Goal: Information Seeking & Learning: Learn about a topic

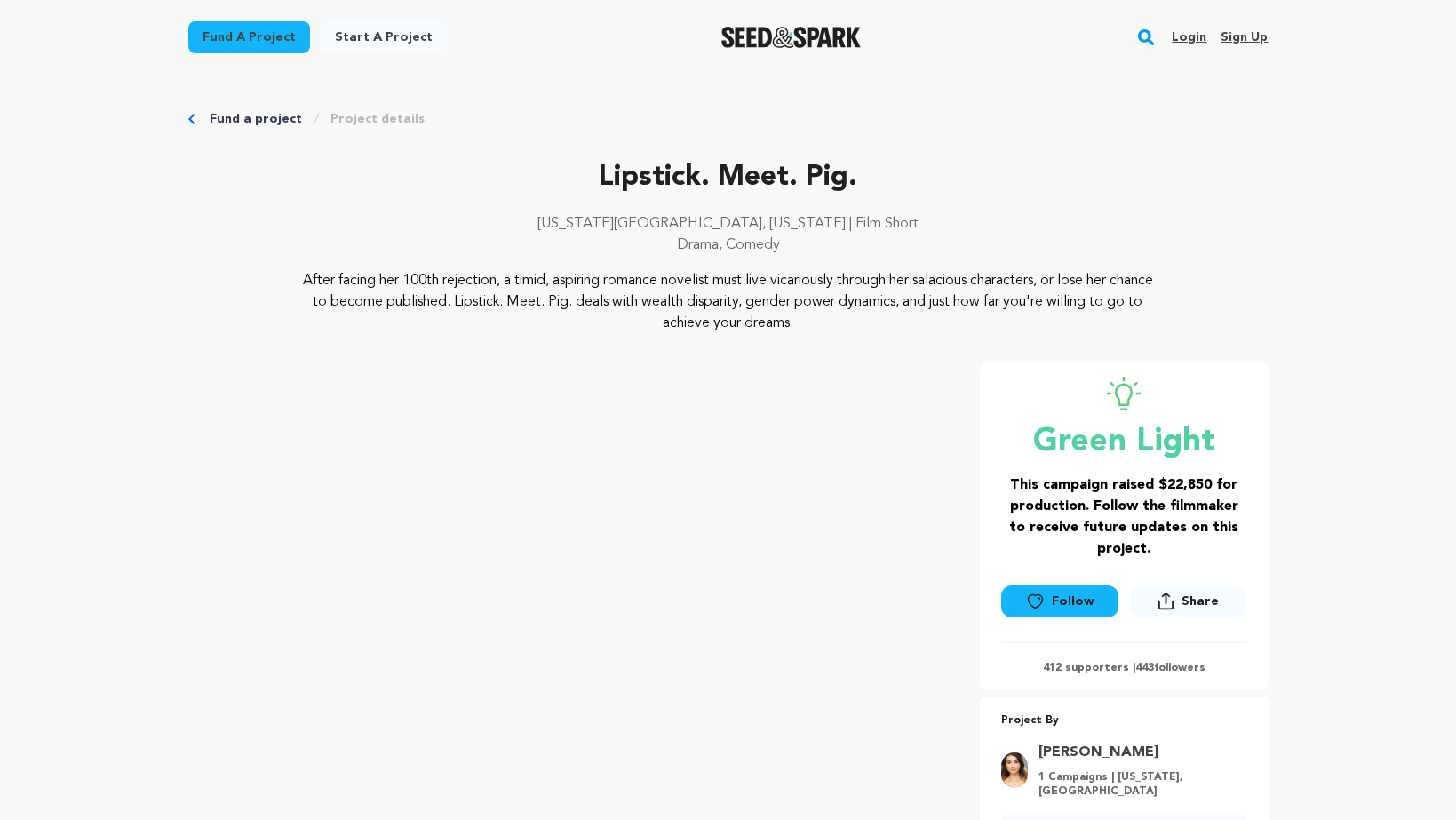
click at [788, 43] on img "Seed&Spark Homepage" at bounding box center [790, 37] width 139 height 21
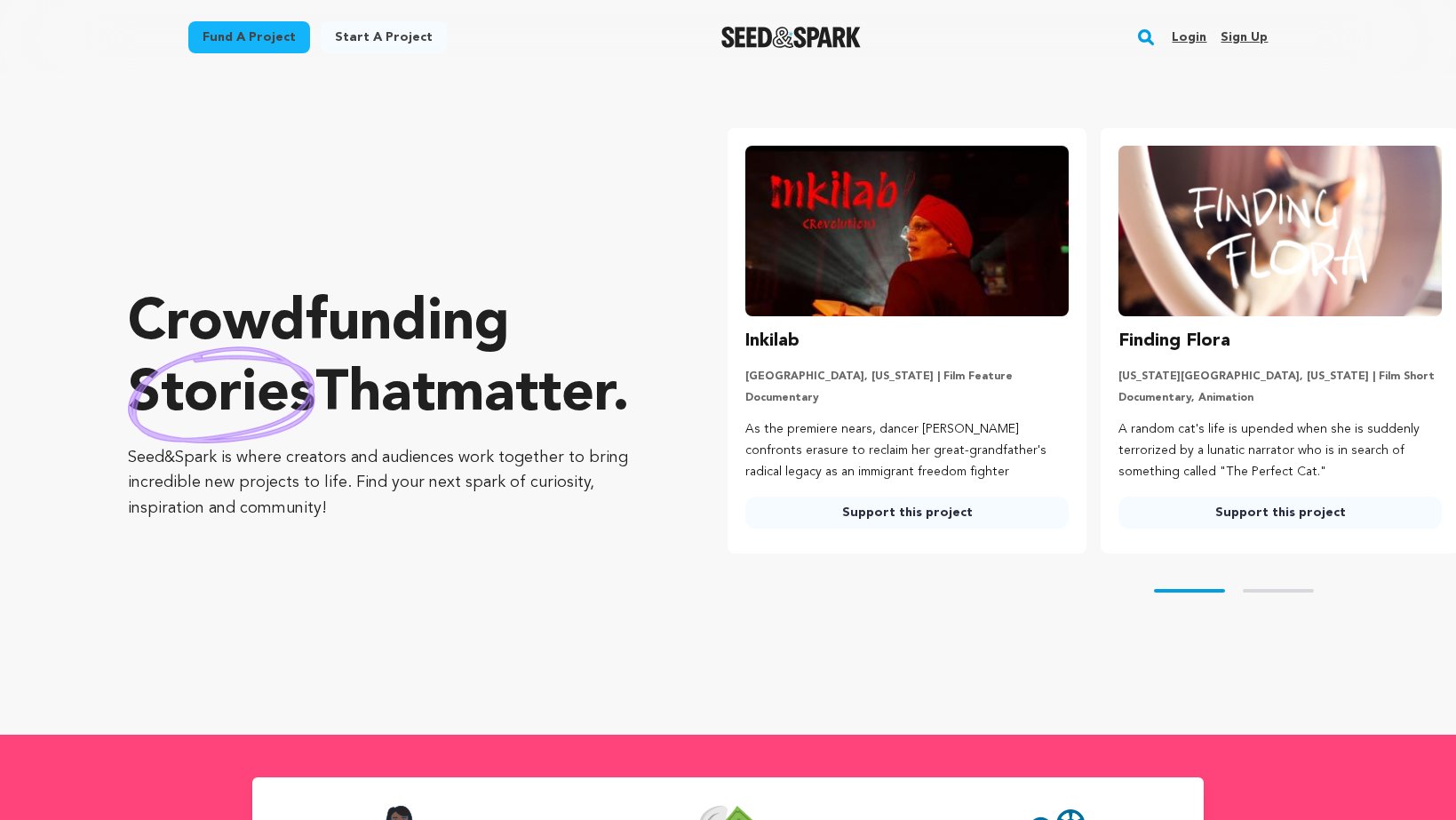
click at [263, 29] on link "Fund a project" at bounding box center [249, 36] width 122 height 32
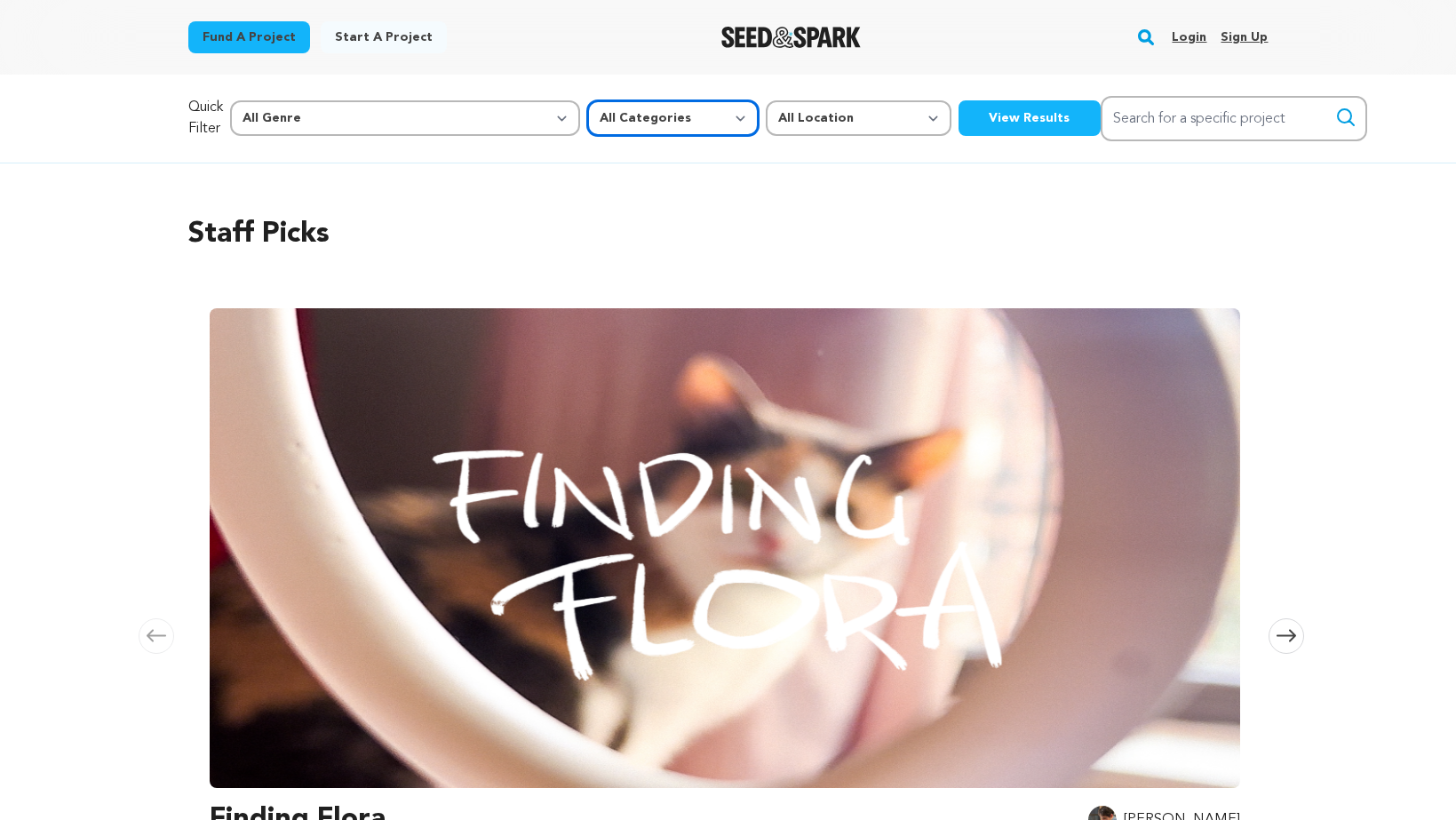
click at [587, 124] on select "All Categories Film Feature Film Short Series Music Video Comics Artist Residen…" at bounding box center [672, 118] width 172 height 36
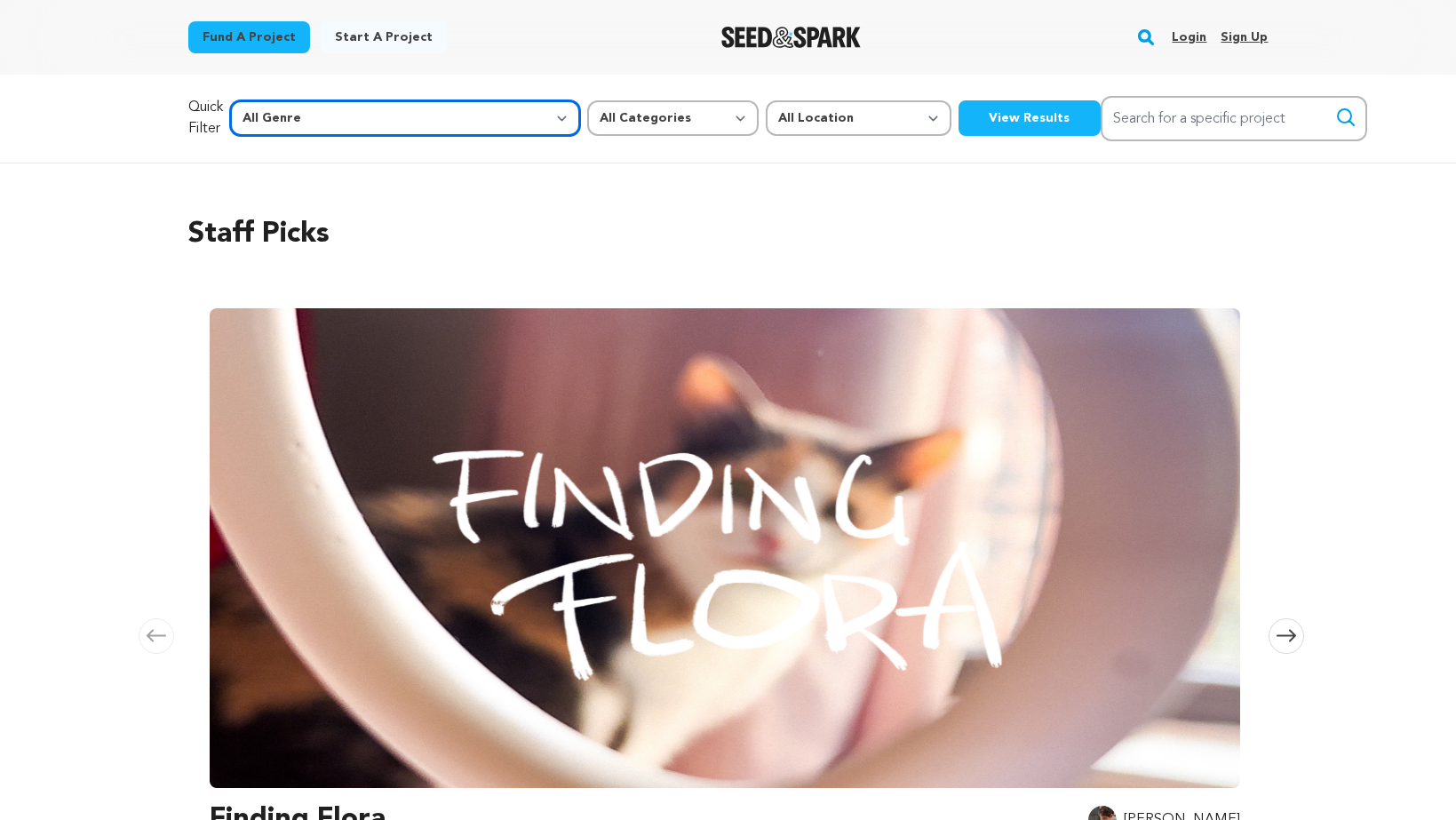
click at [346, 125] on select "All Genre Action Adventure Afrobeat Alternative Ambient Animation Bebop Big Ban…" at bounding box center [405, 118] width 350 height 36
select select "5"
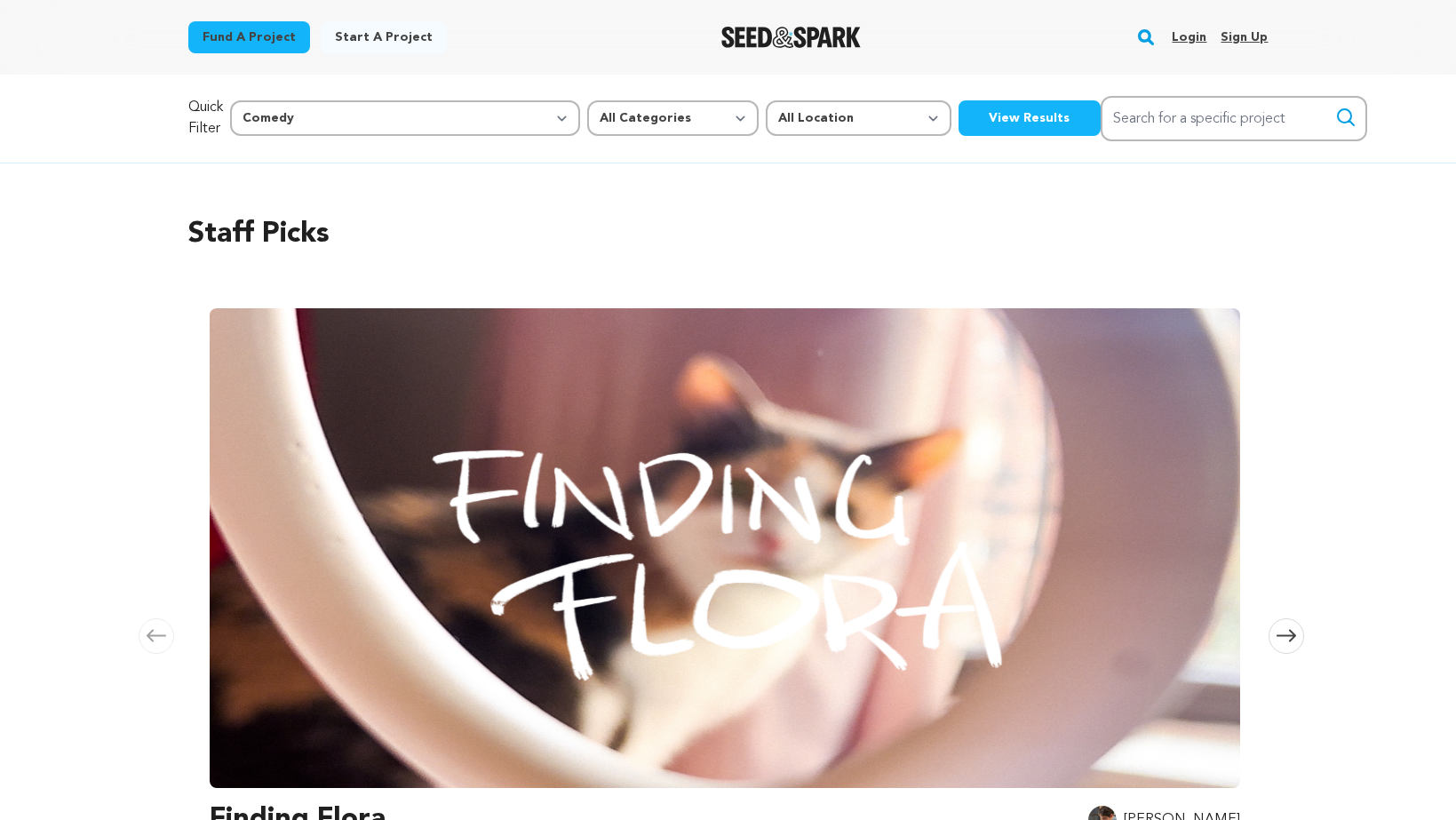
click at [959, 122] on button "View Results" at bounding box center [1030, 118] width 142 height 36
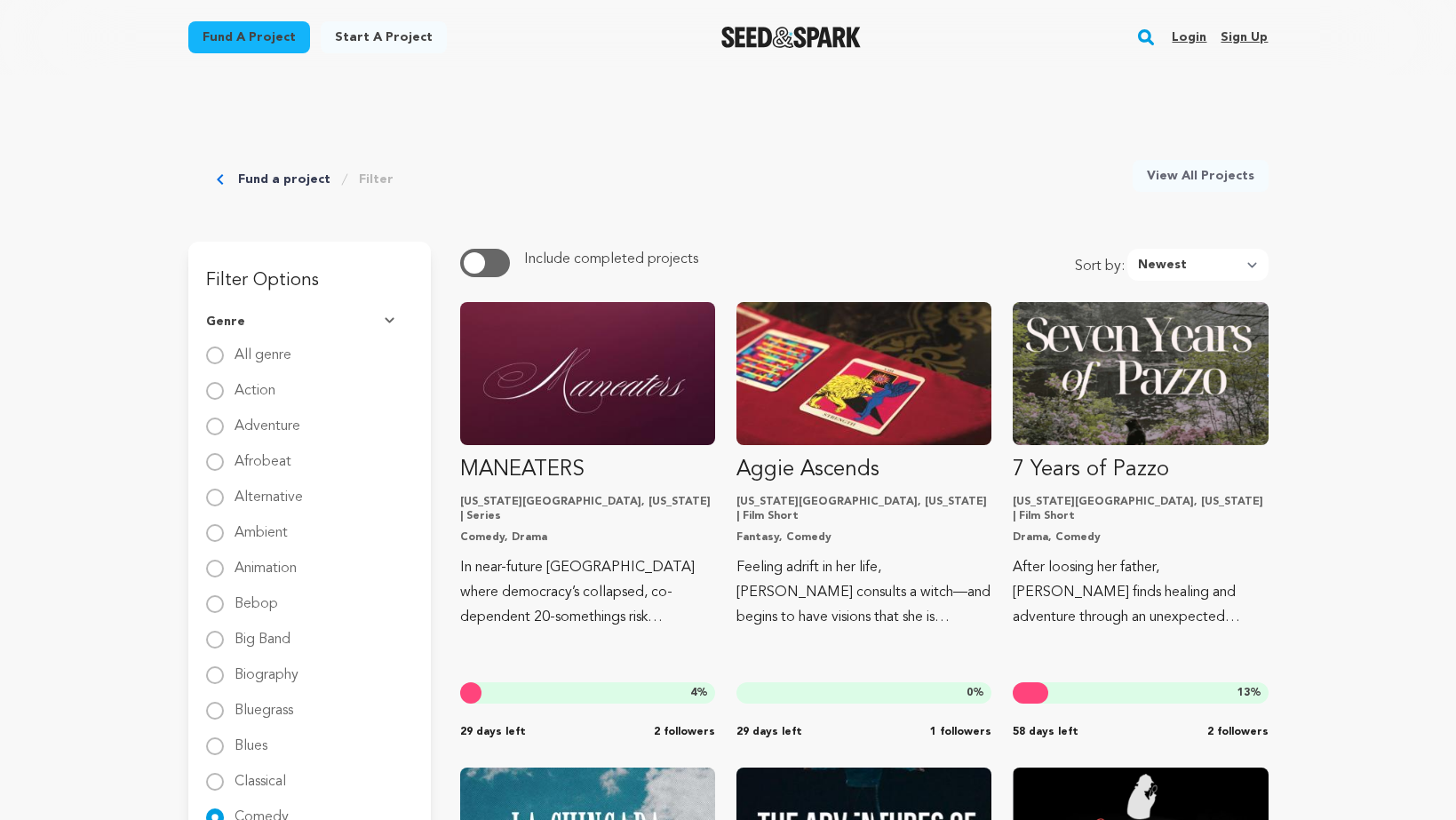
click at [489, 265] on button "button" at bounding box center [485, 263] width 50 height 29
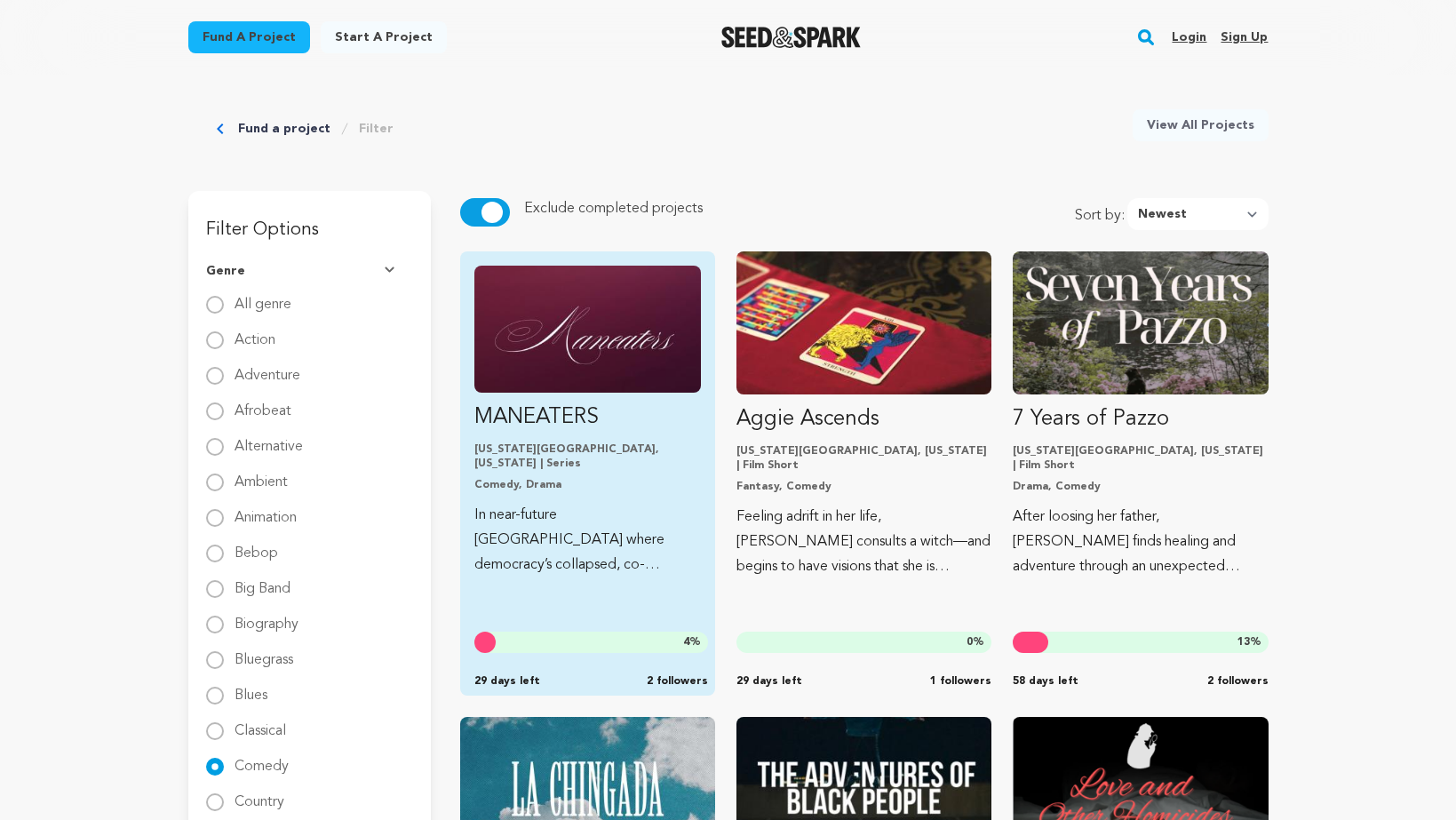
scroll to position [130, 0]
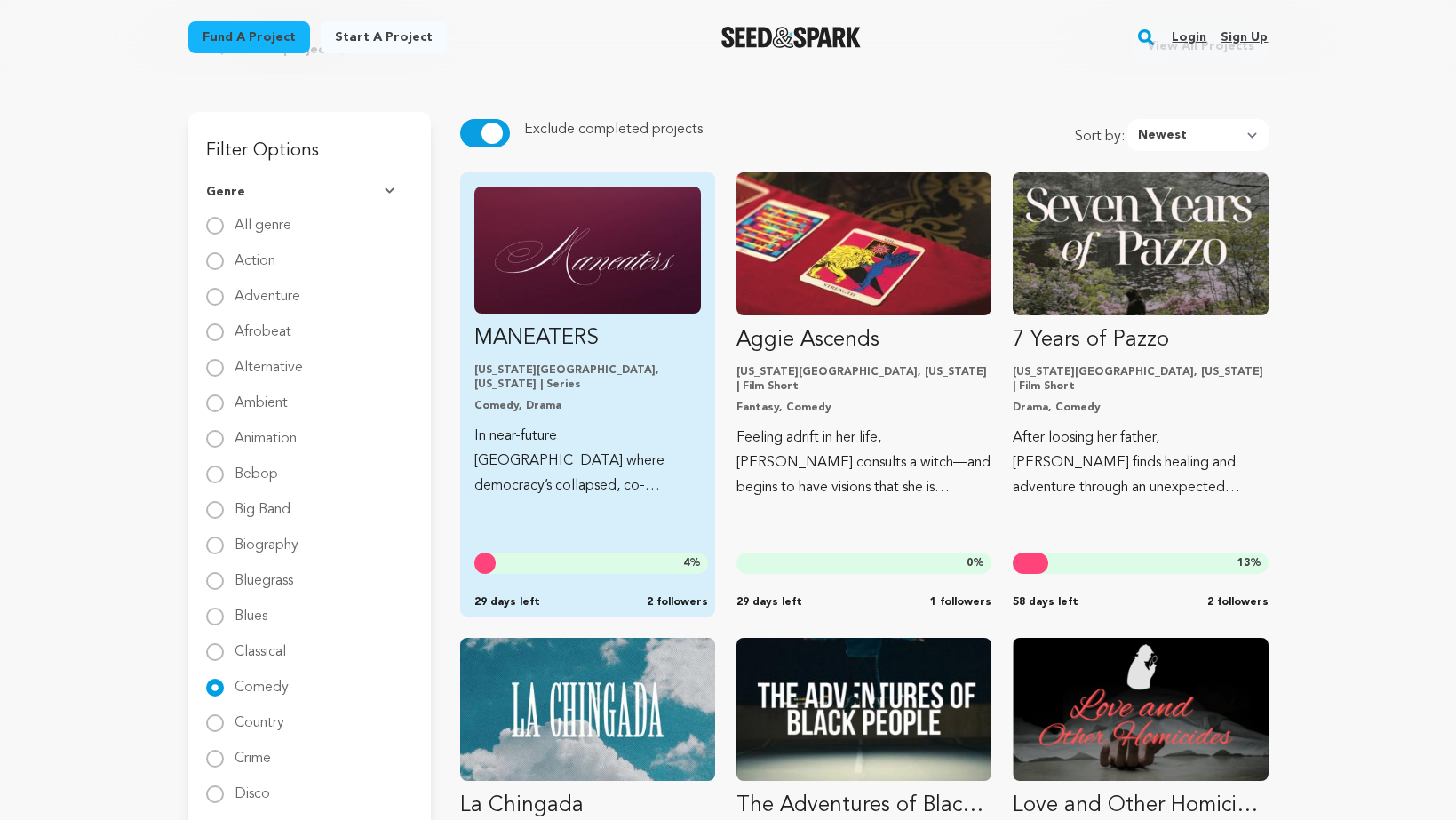
click at [544, 342] on p "MANEATERS" at bounding box center [588, 339] width 227 height 29
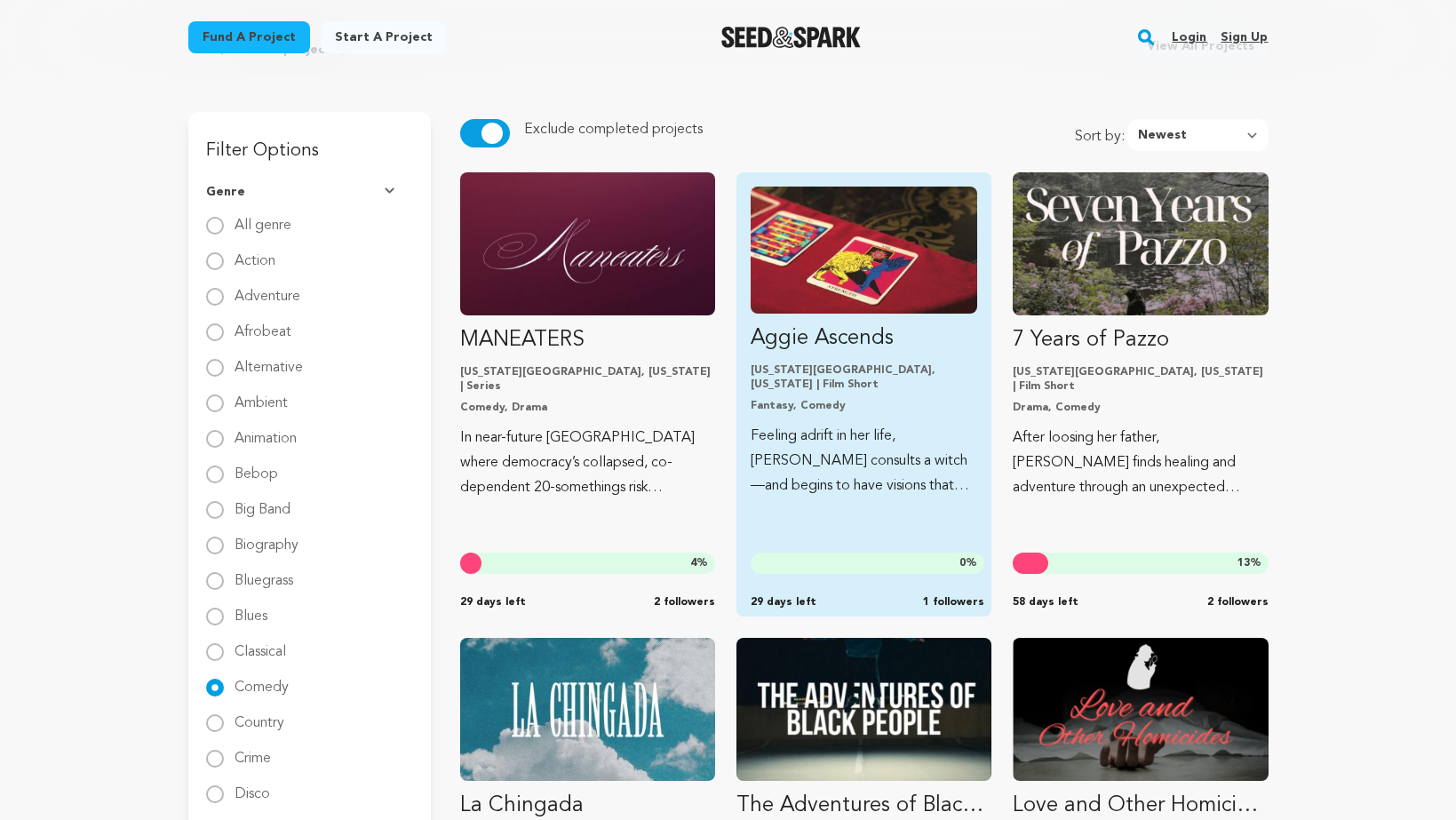
click at [816, 346] on p "Aggie Ascends" at bounding box center [864, 339] width 227 height 29
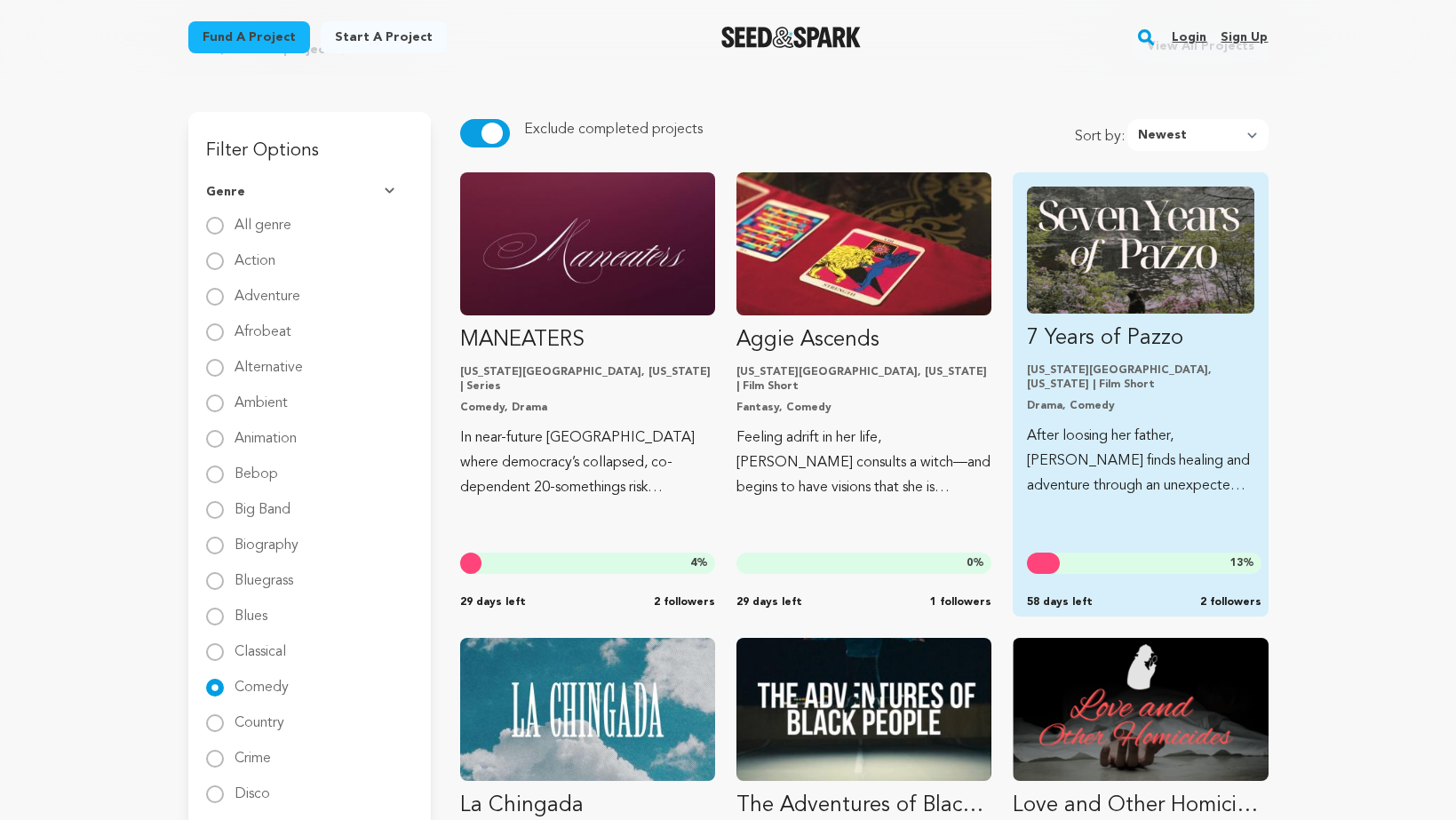
click at [1140, 353] on link "7 Years of Pazzo New York City, New York | Film Short Drama, Comedy After loosi…" at bounding box center [1140, 342] width 227 height 312
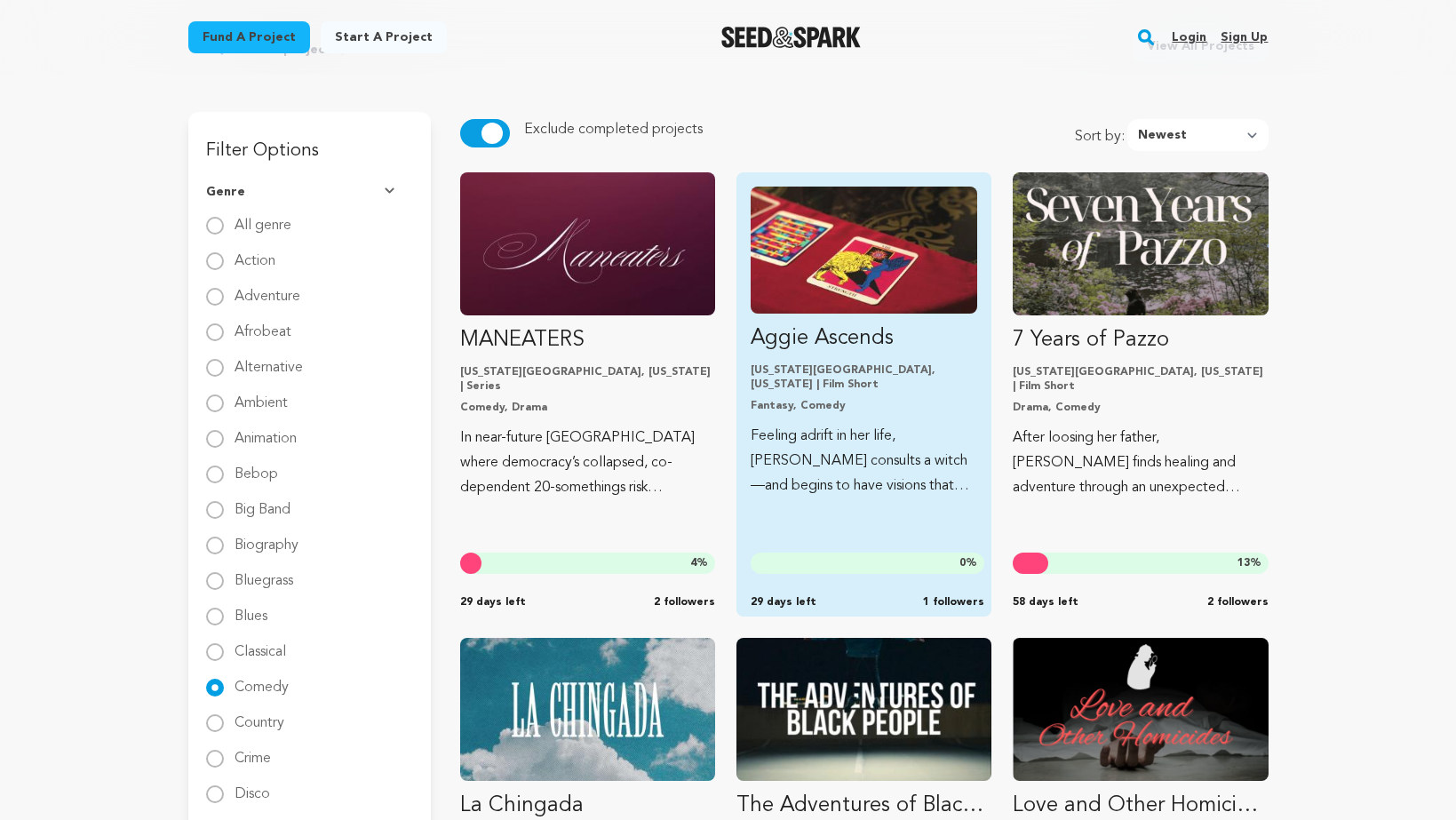
scroll to position [312, 0]
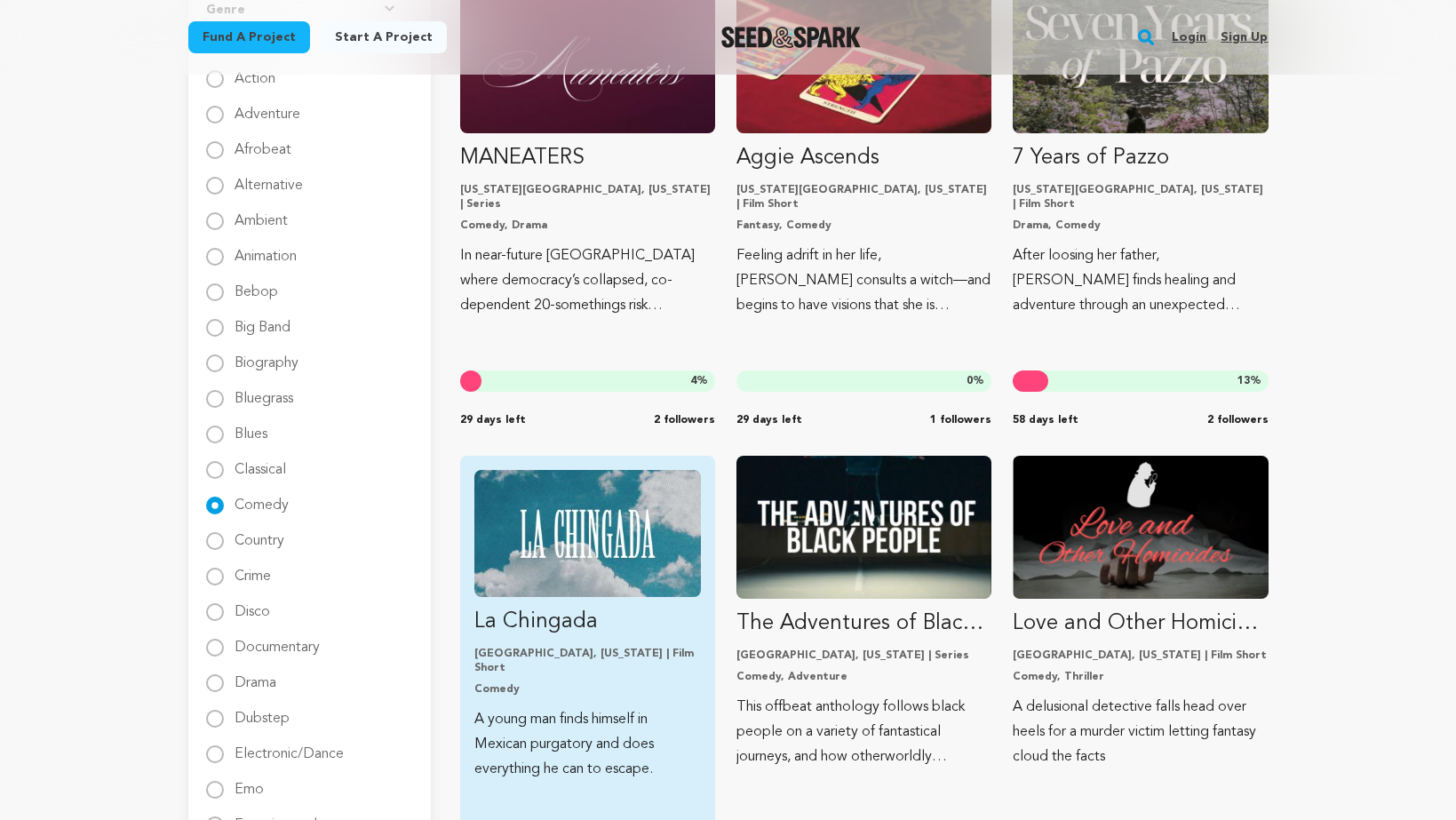
click at [561, 619] on p "La Chingada" at bounding box center [588, 622] width 227 height 29
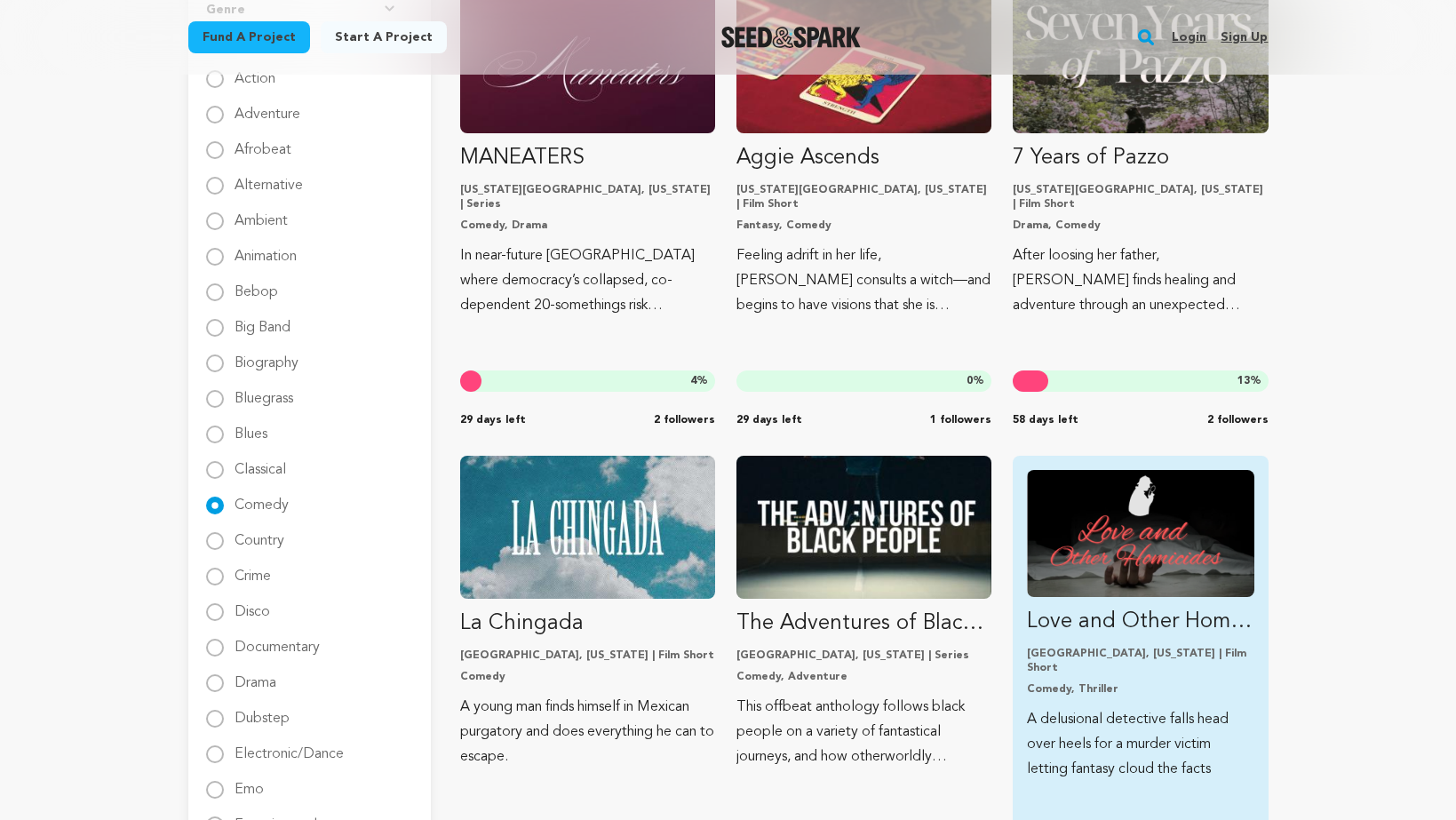
click at [1050, 619] on p "Love and Other Homicides" at bounding box center [1140, 622] width 227 height 29
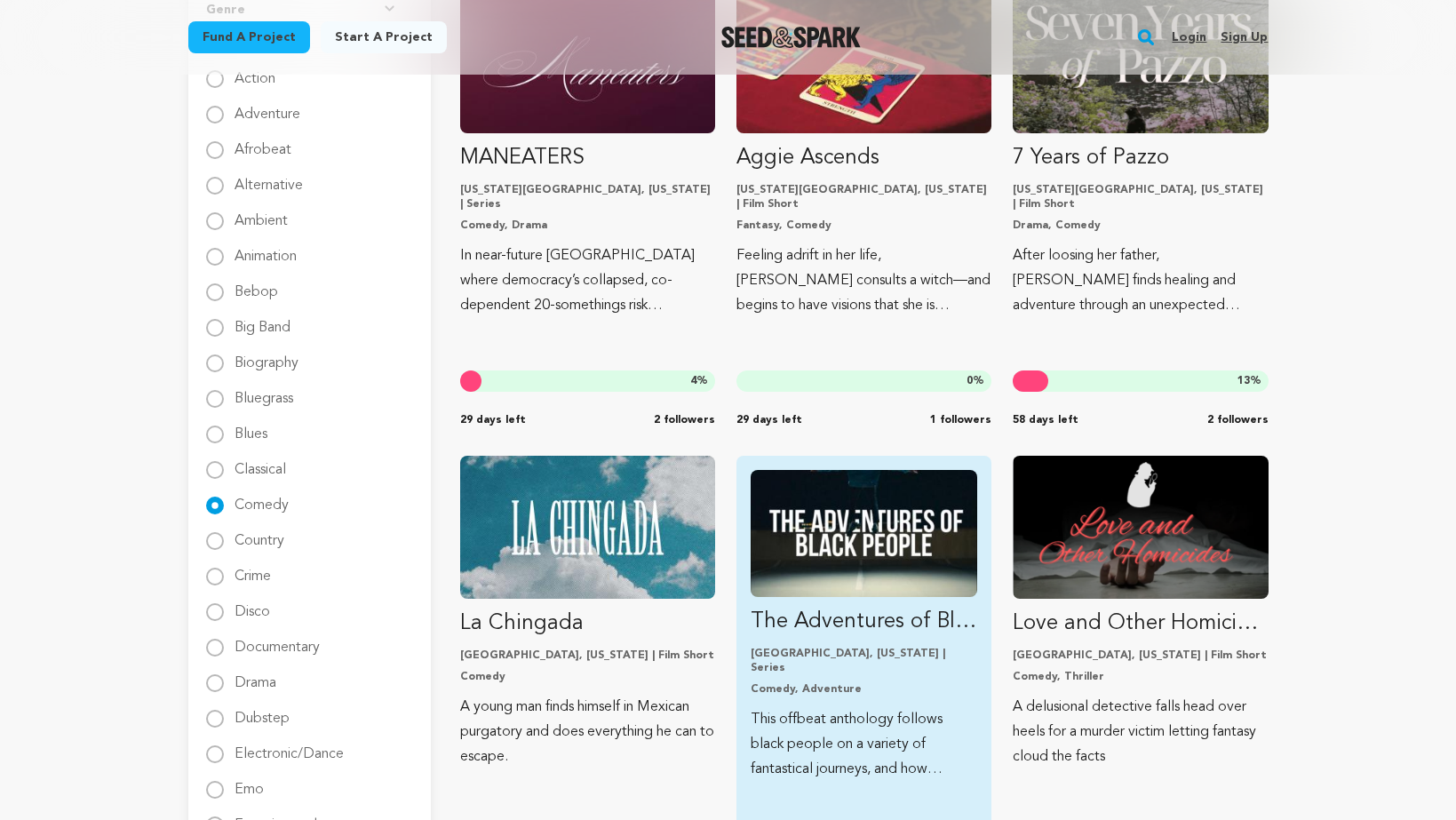
click at [846, 627] on p "The Adventures of Black People" at bounding box center [864, 622] width 227 height 29
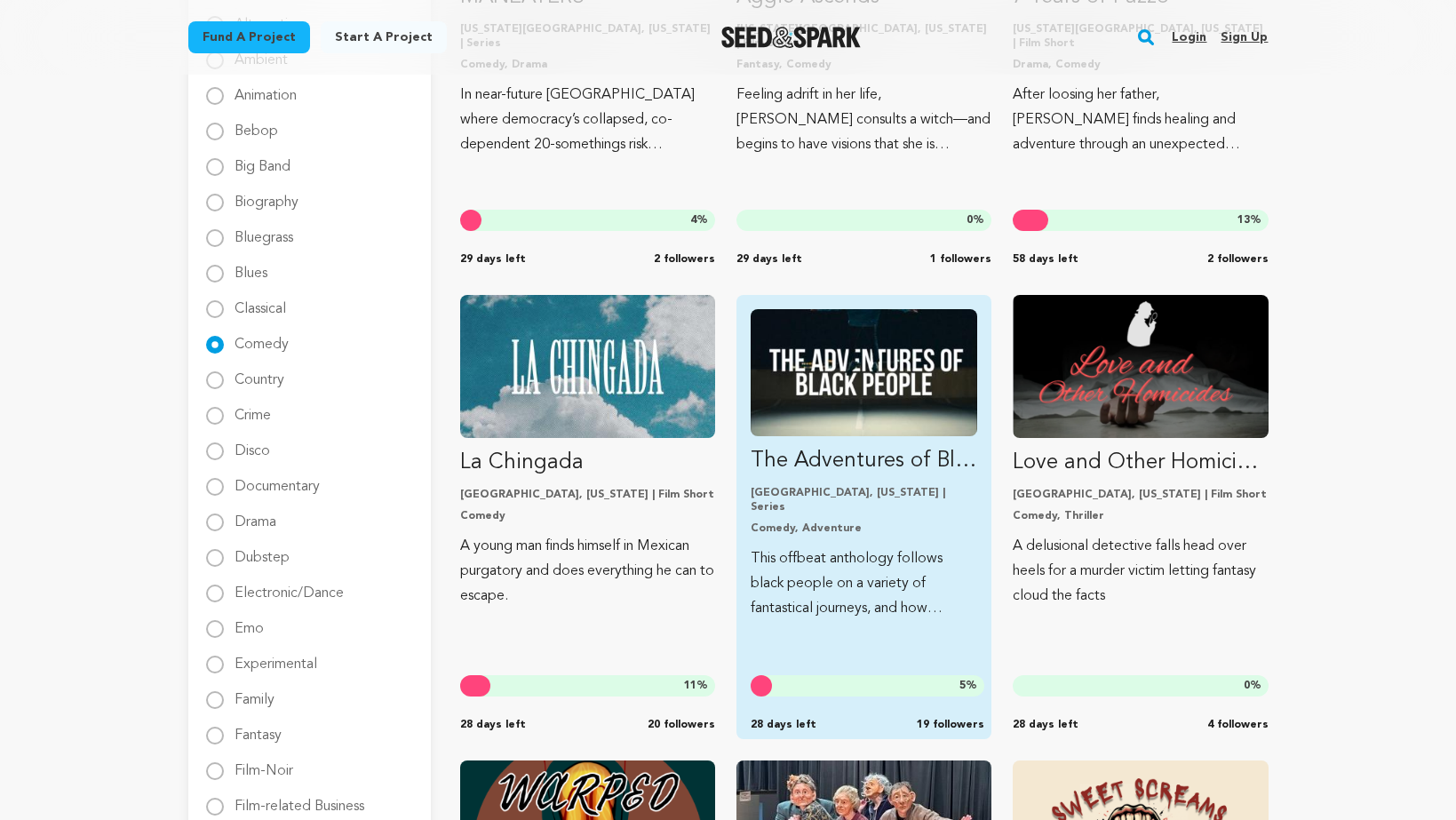
scroll to position [0, 0]
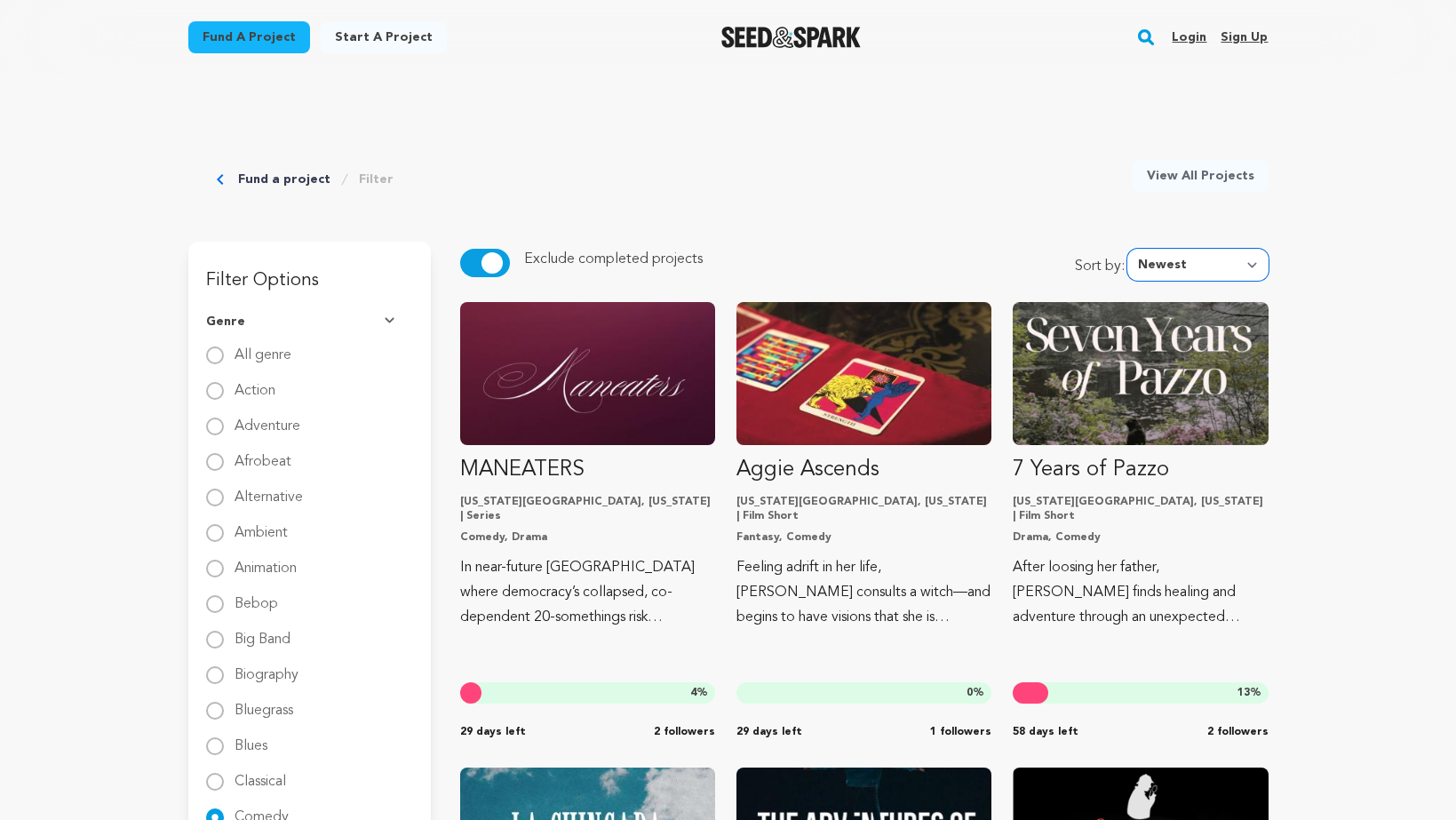
click at [1192, 263] on select "Newest Most Popular Most Funded Trending Now Ending Now Amount Raised" at bounding box center [1198, 264] width 141 height 32
select select "most_funded"
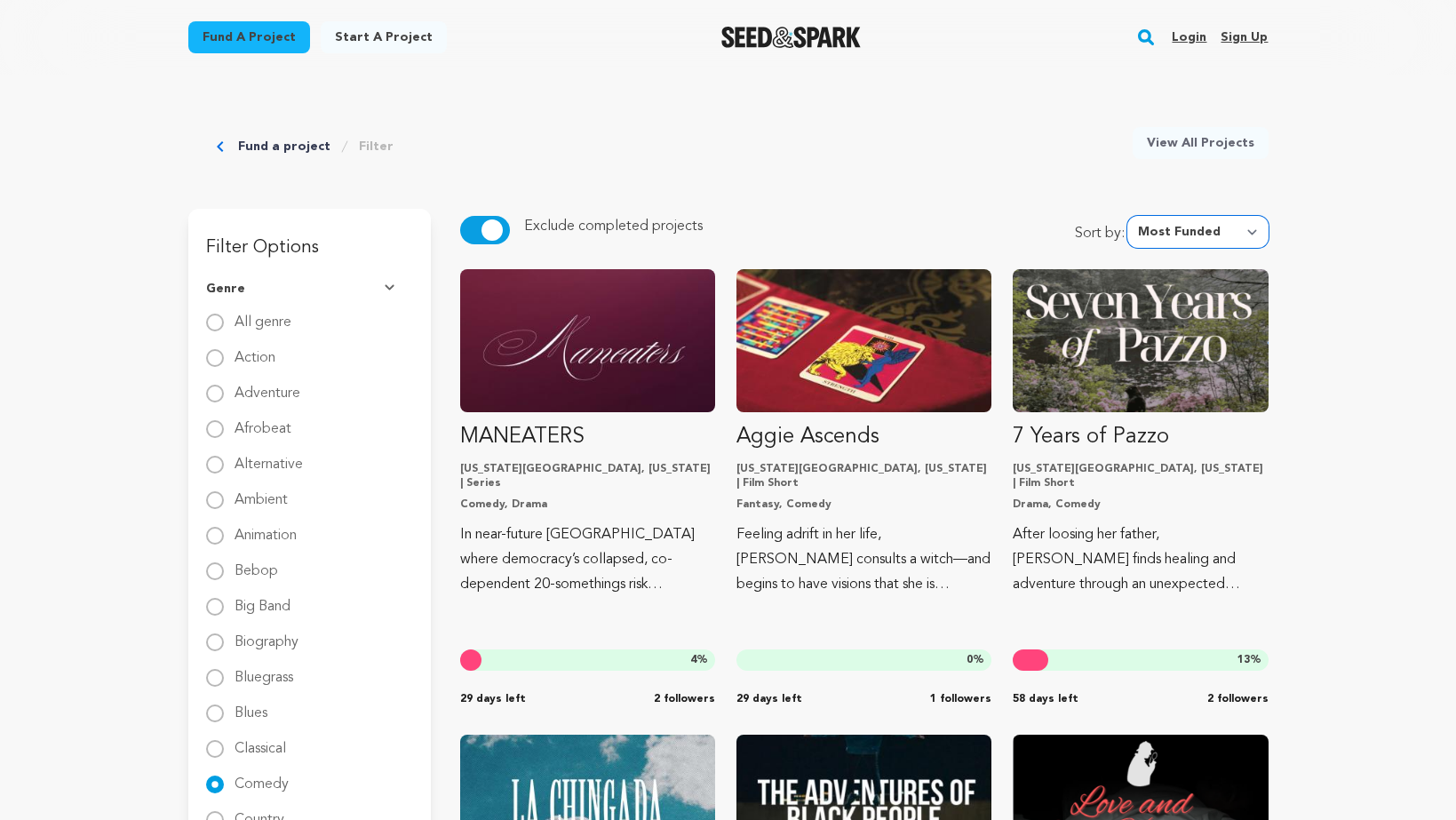
scroll to position [37, 0]
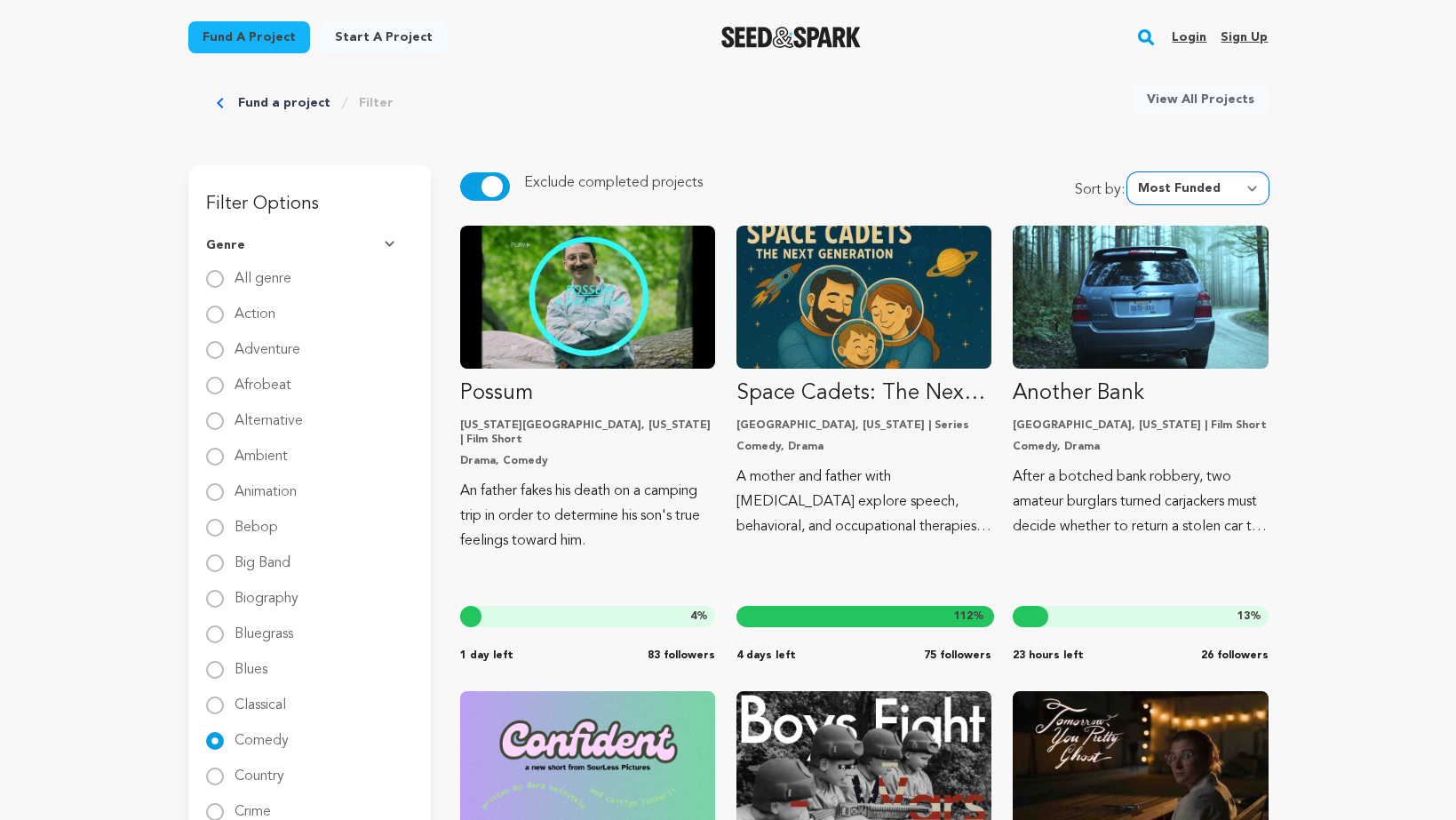
scroll to position [125, 0]
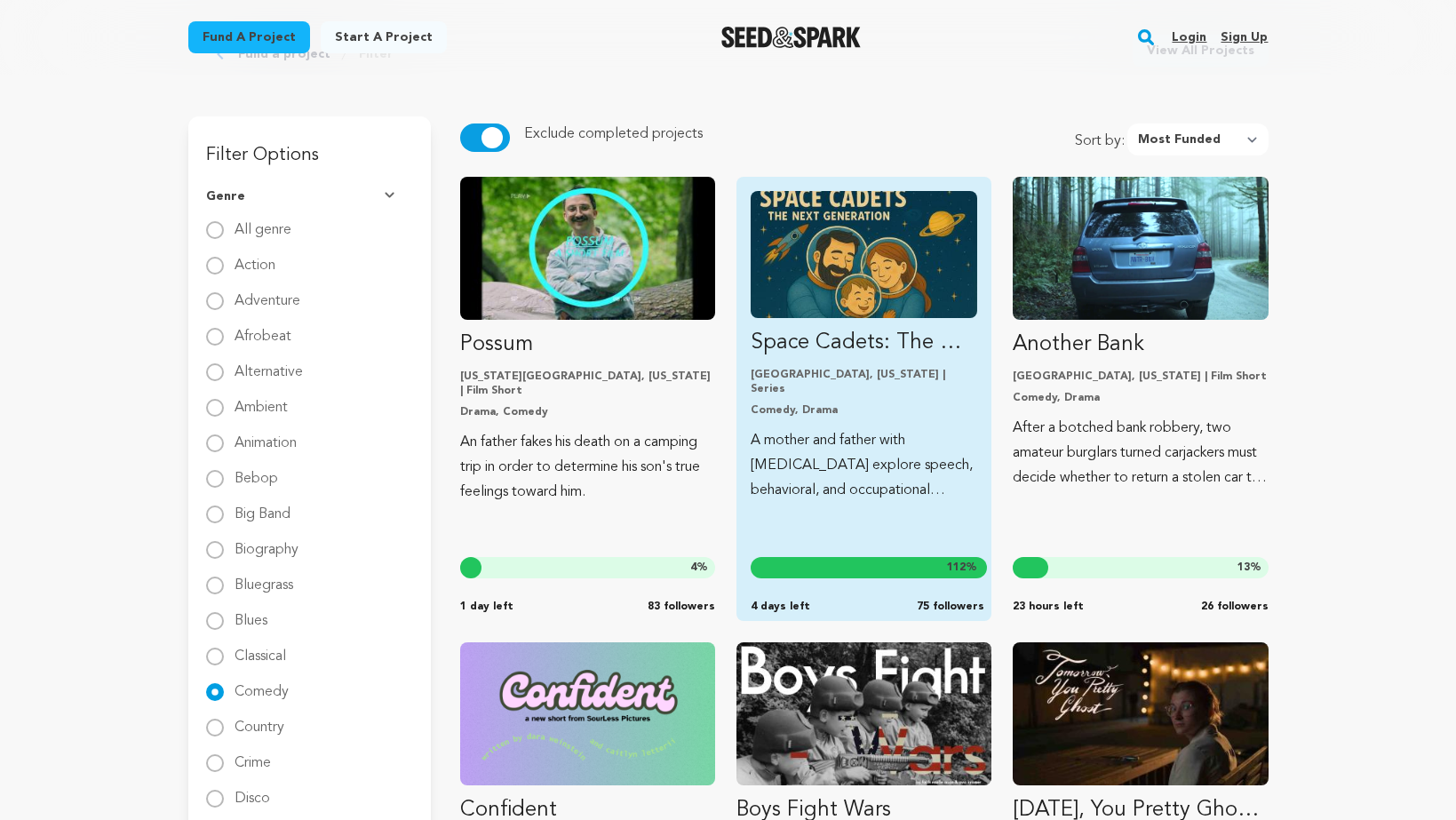
click at [888, 243] on img "Fund Space Cadets: The Next Generation" at bounding box center [864, 254] width 227 height 127
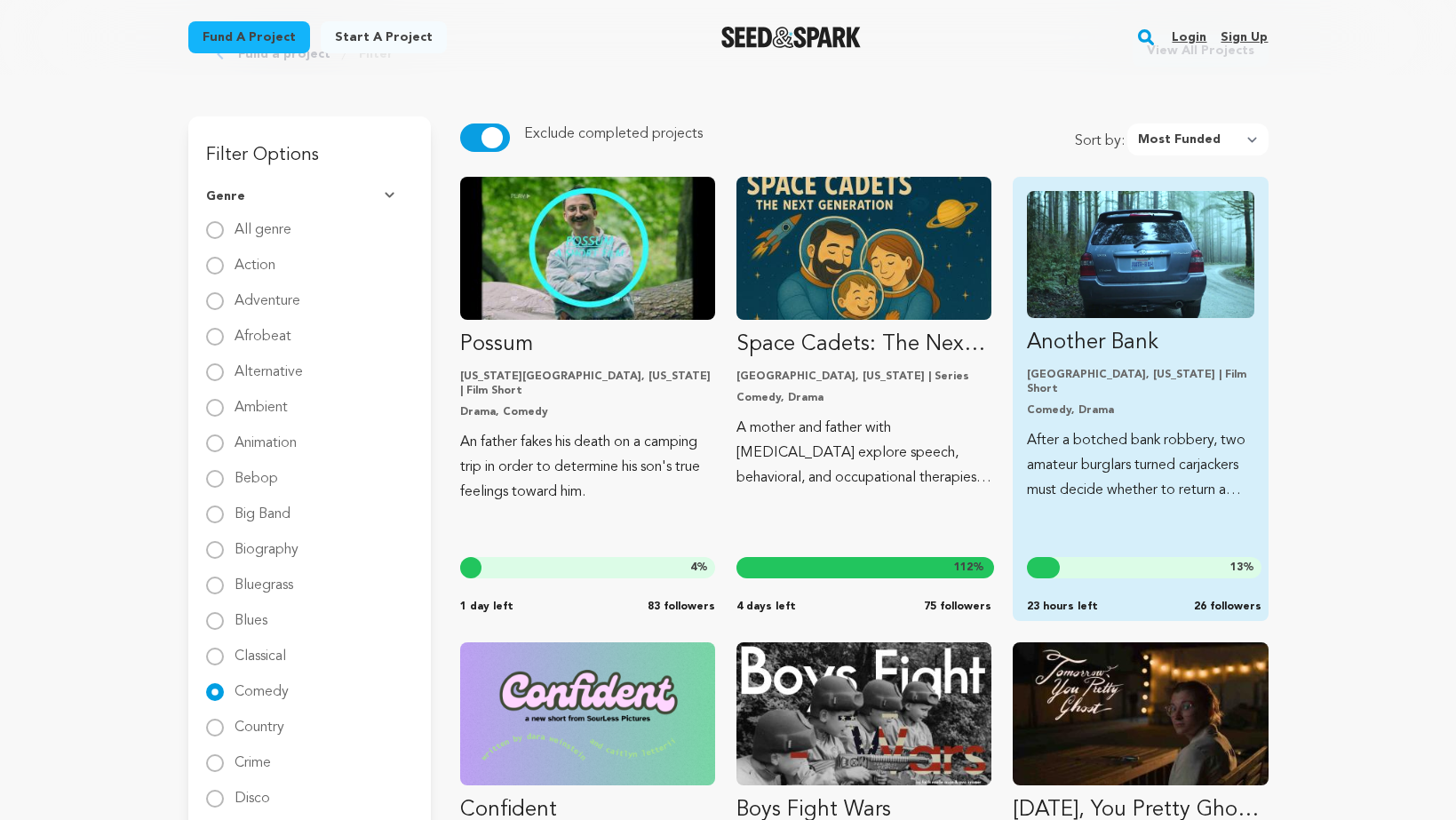
click at [1132, 290] on img "Fund Another Bank" at bounding box center [1140, 254] width 227 height 127
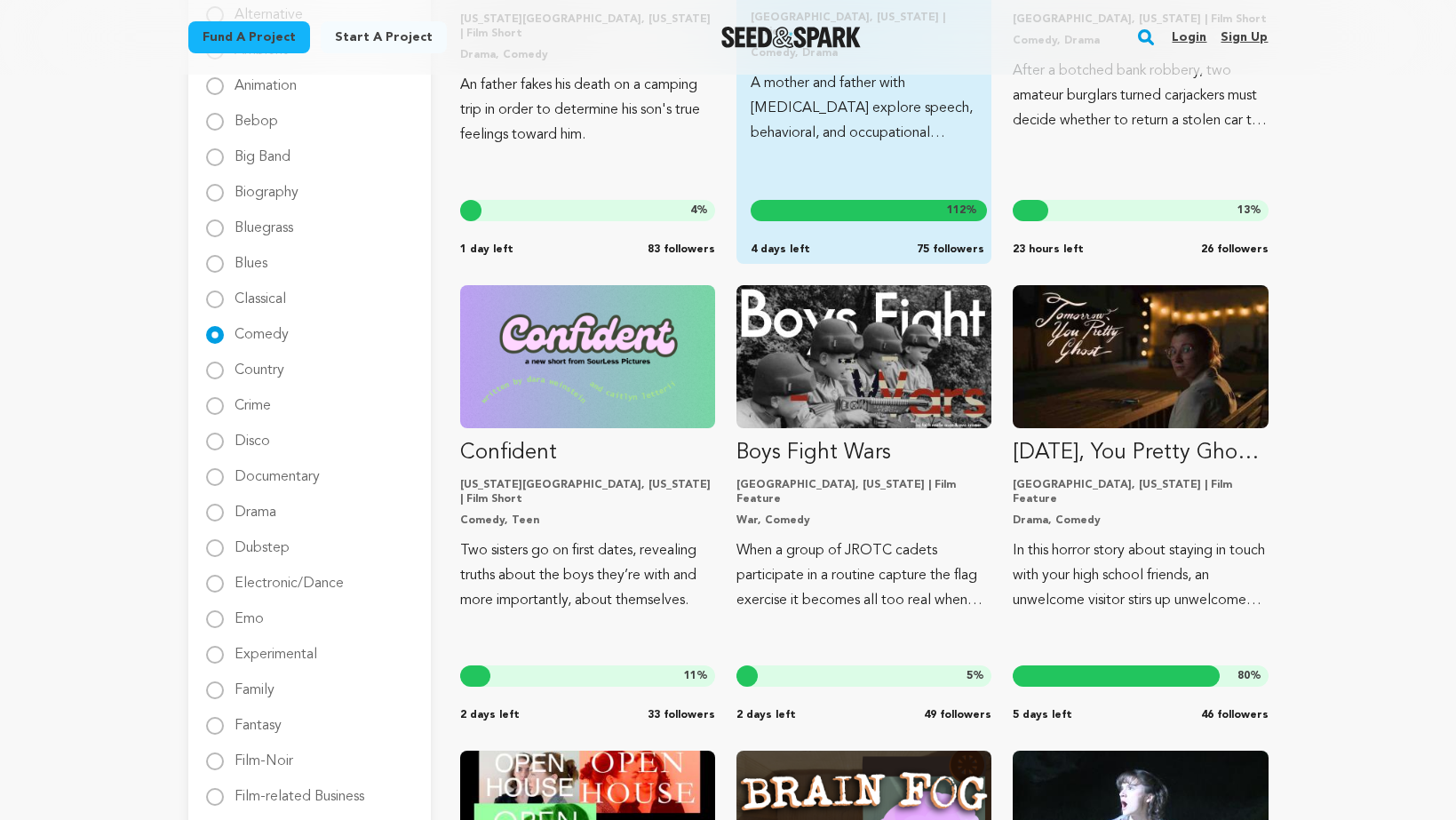
scroll to position [484, 0]
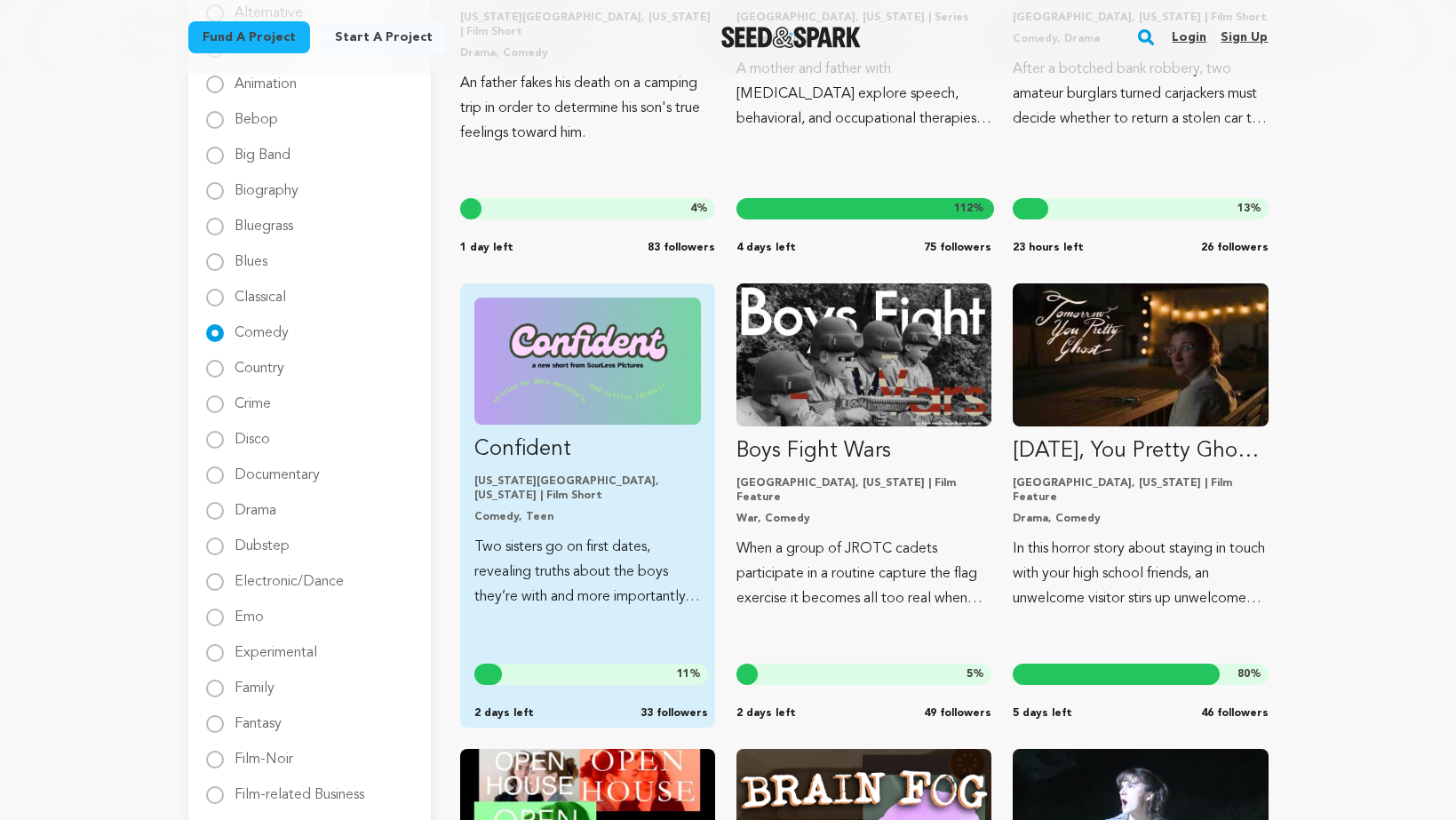
click at [520, 535] on p "Two sisters go on first dates, revealing truths about the boys they’re with and…" at bounding box center [588, 572] width 227 height 75
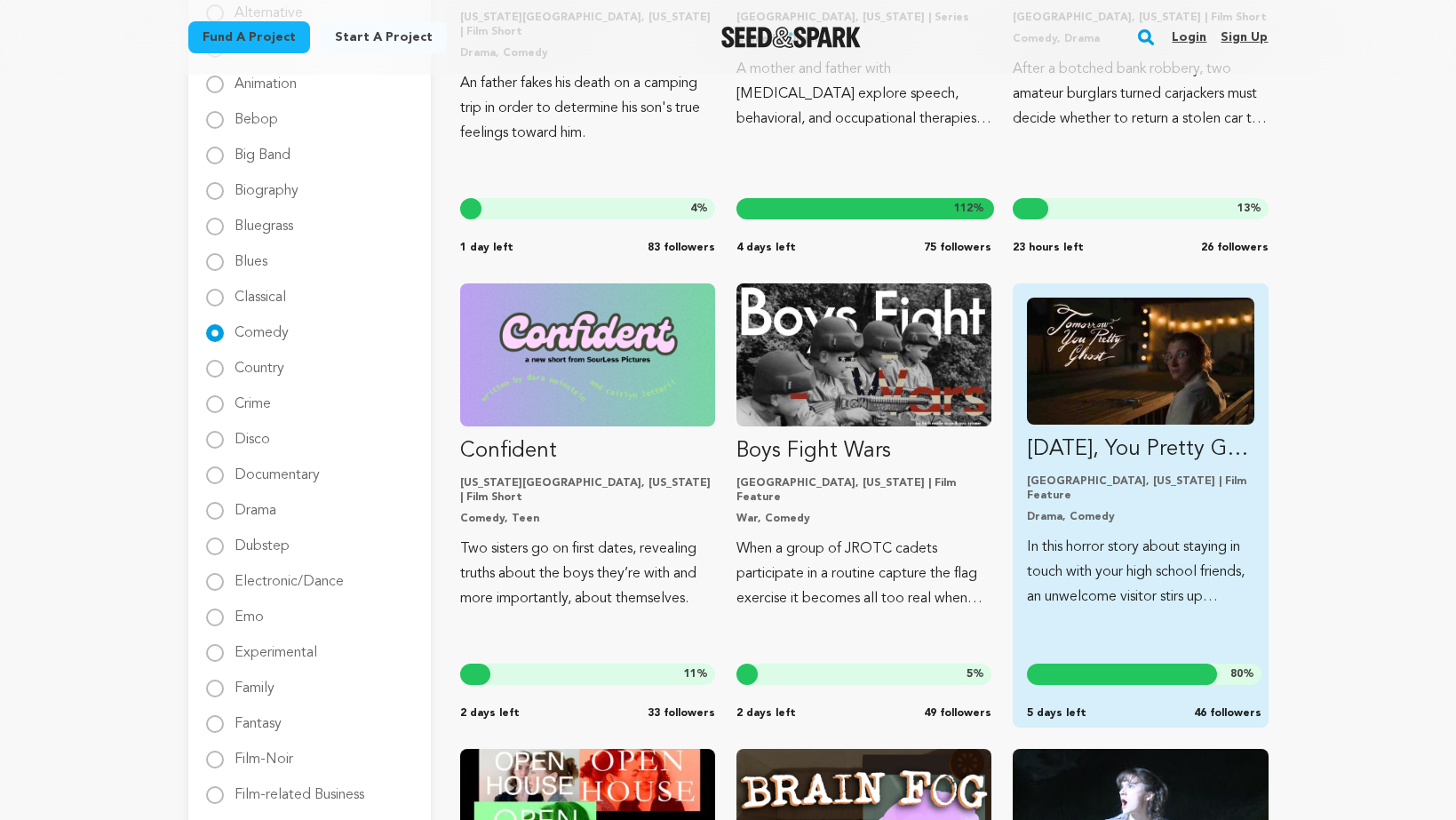
click at [1077, 436] on p "Tomorrow, You Pretty Ghost - Distribution Funds" at bounding box center [1140, 449] width 227 height 29
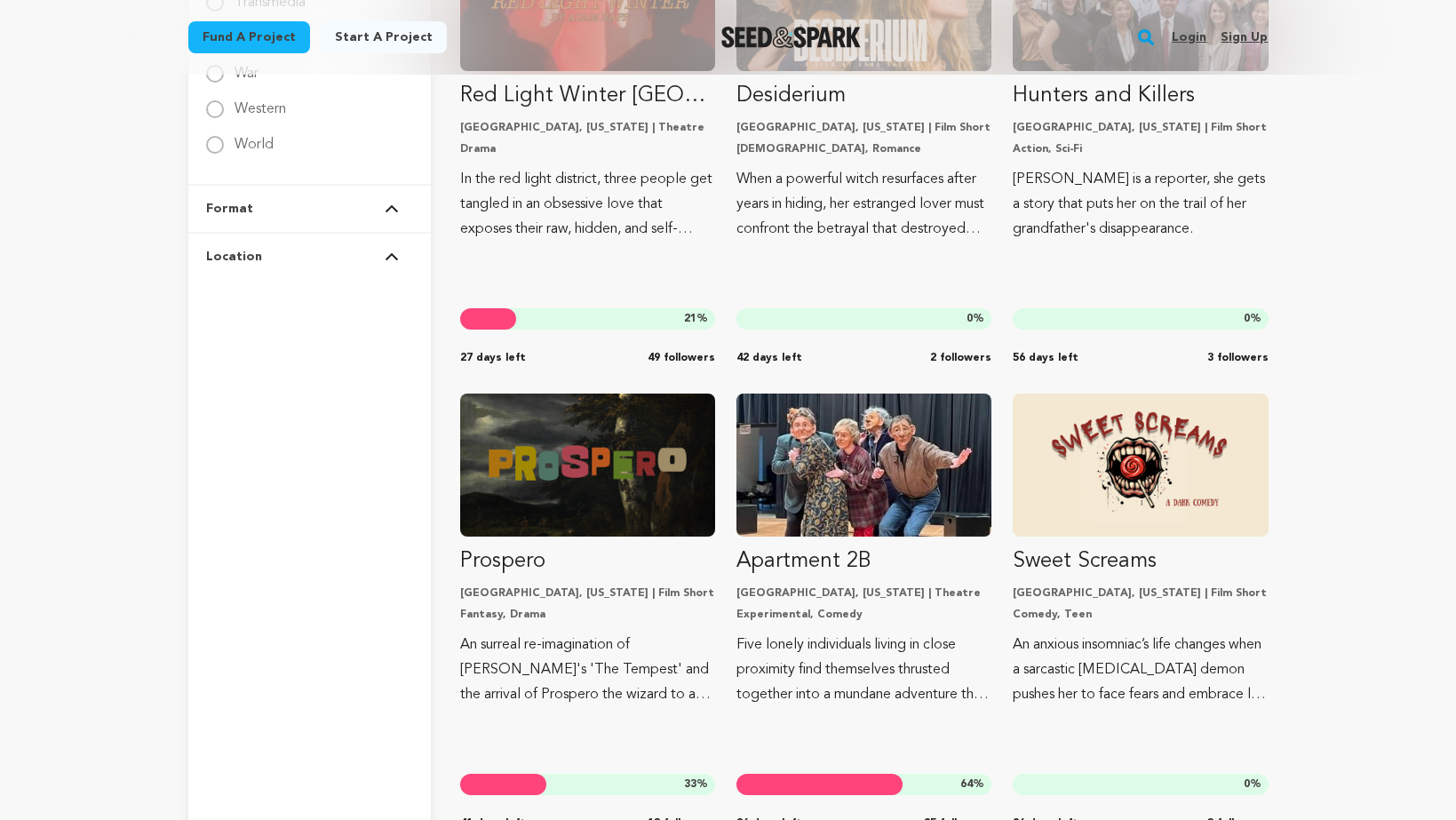
scroll to position [3219, 0]
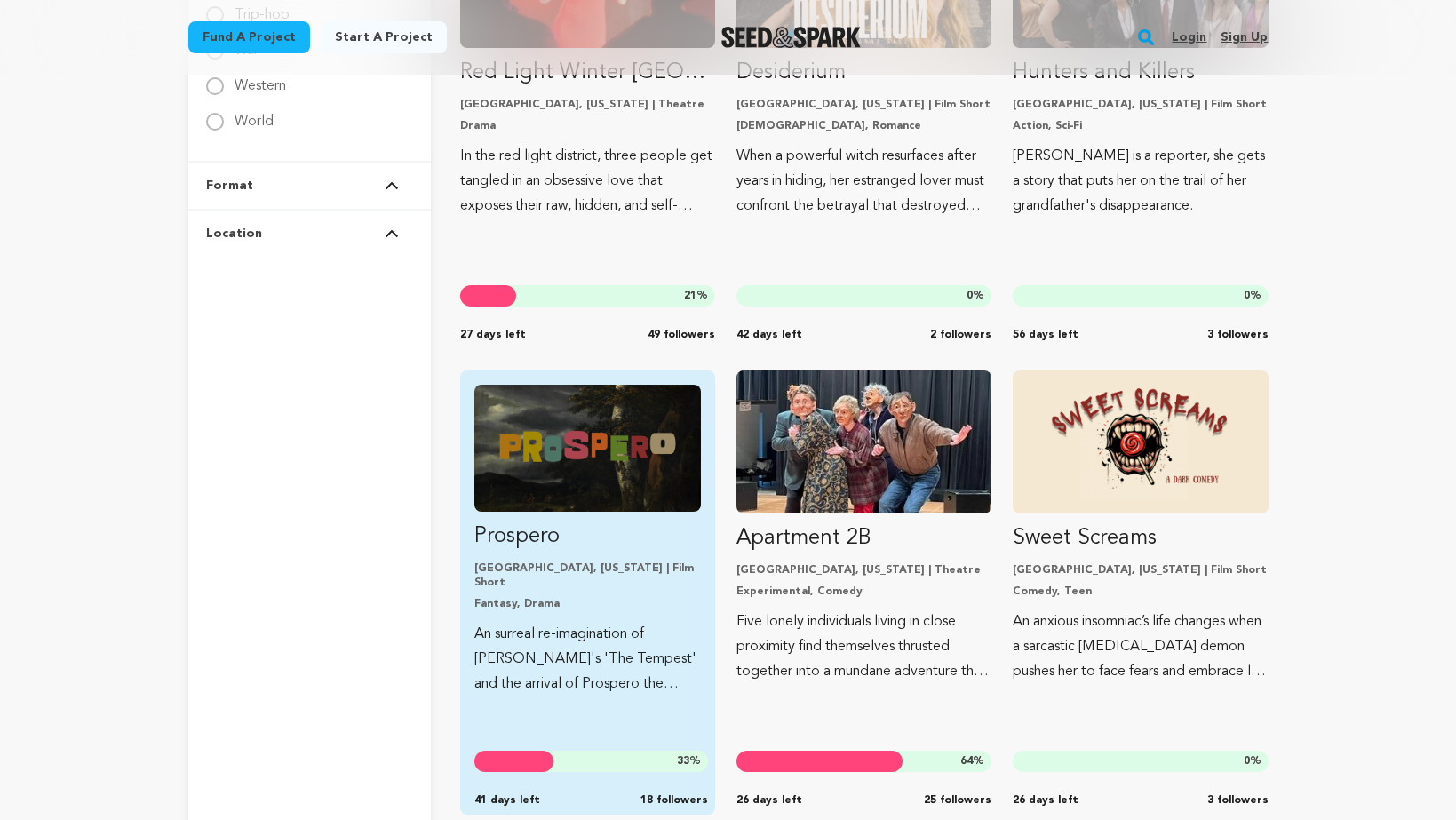
click at [567, 457] on img "Fund Prospero" at bounding box center [588, 448] width 227 height 127
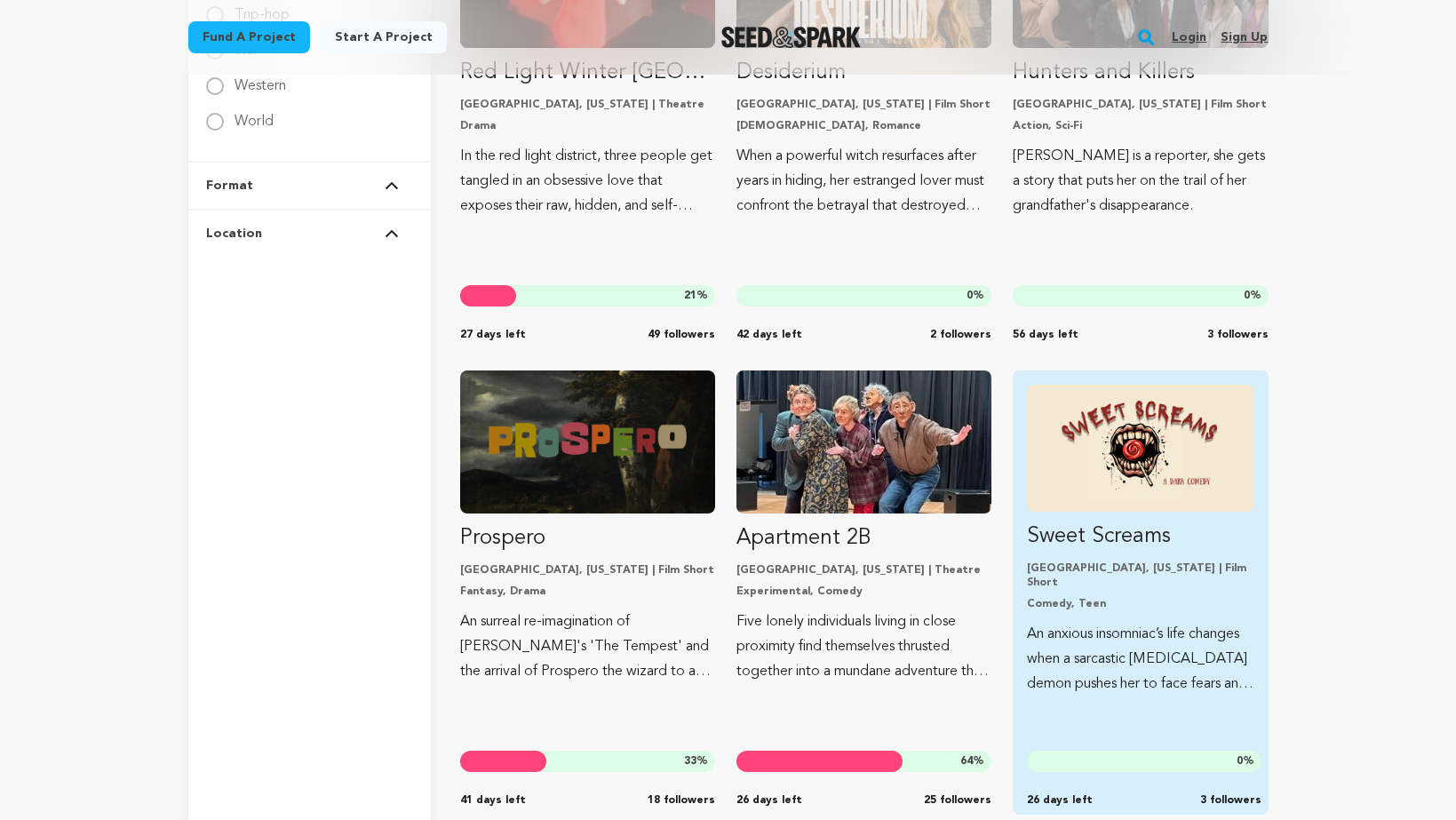
click at [1104, 472] on img "Fund Sweet Screams" at bounding box center [1140, 448] width 227 height 127
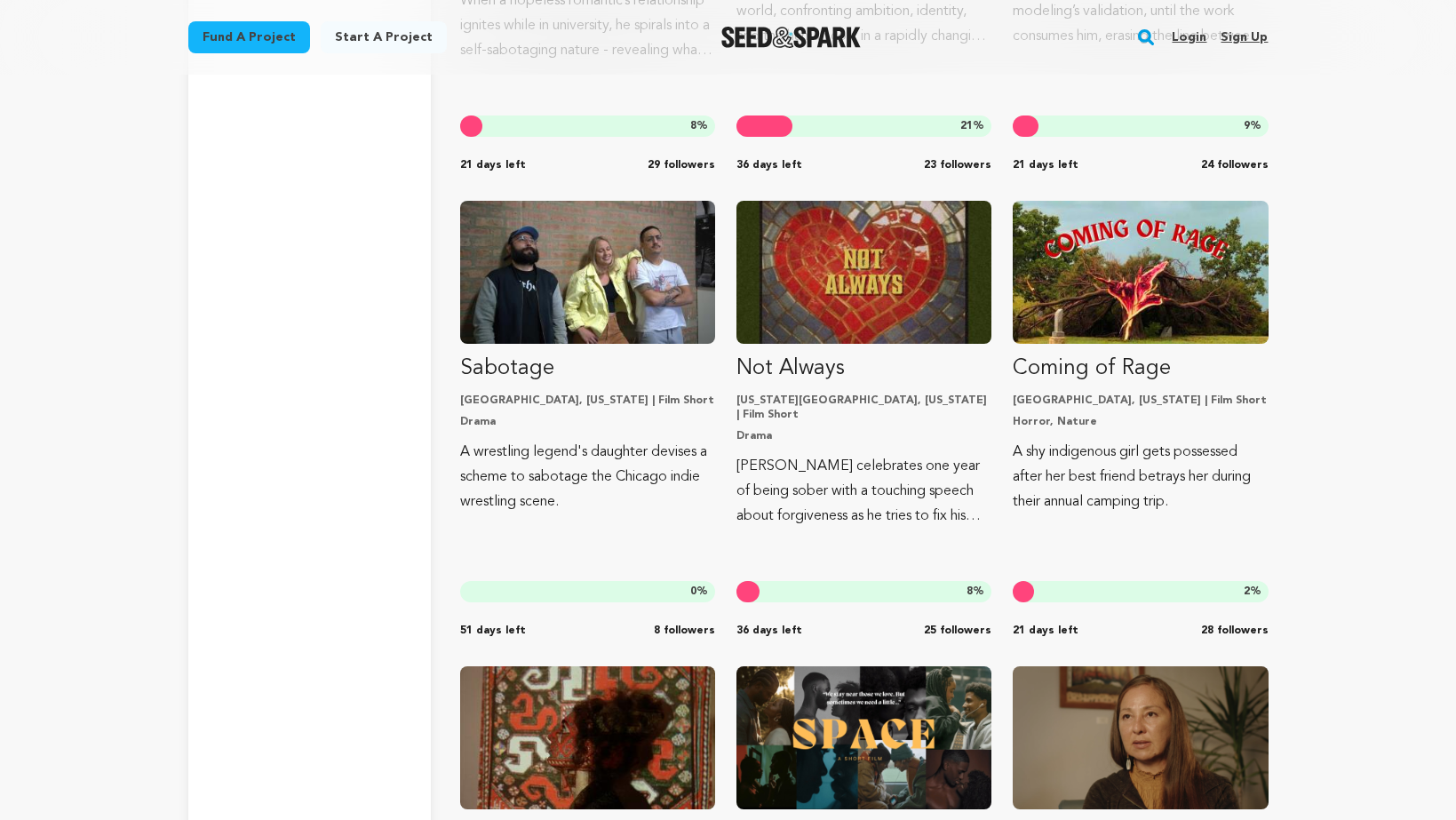
scroll to position [6726, 0]
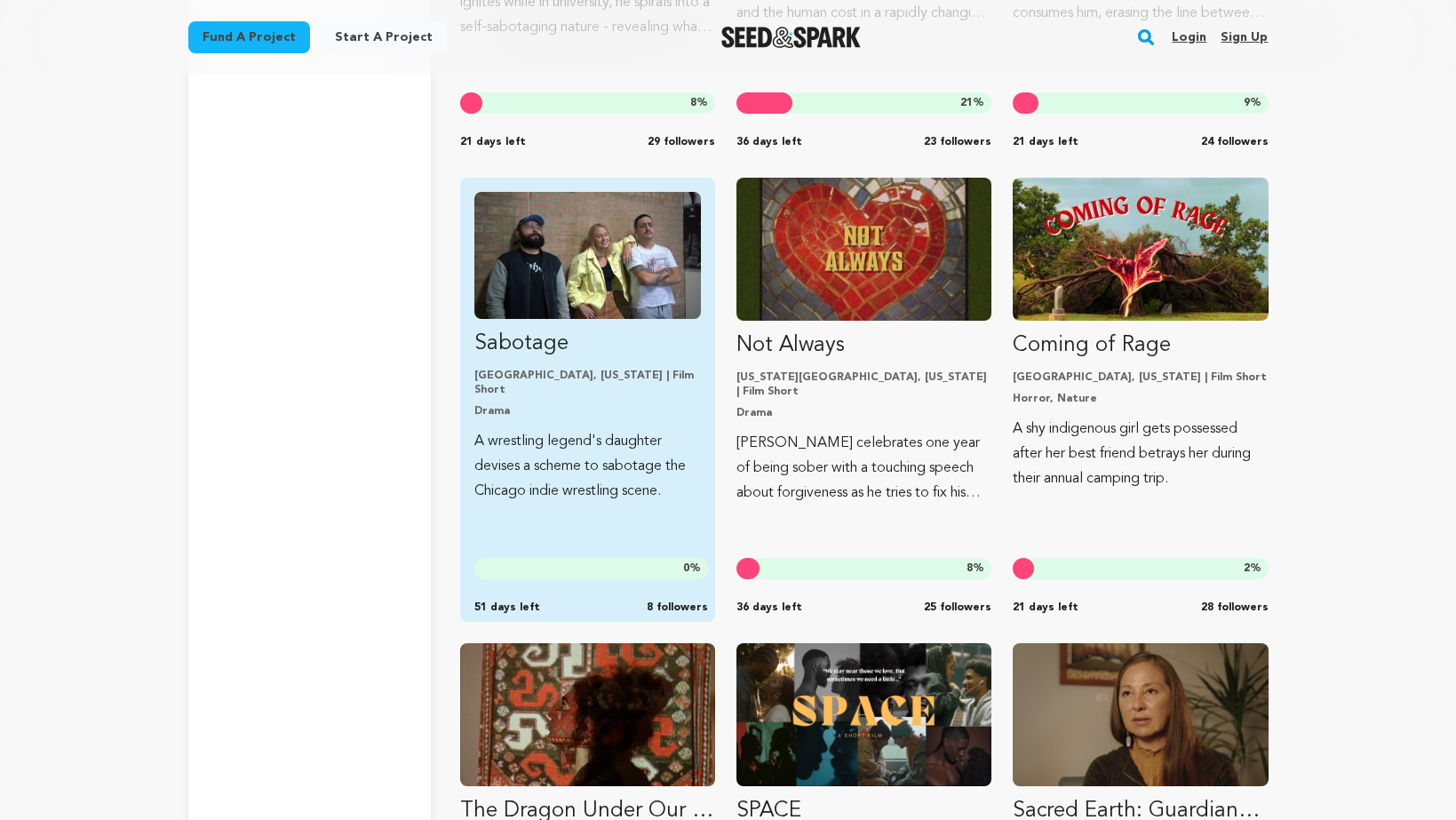
click at [551, 280] on img "Fund Sabotage" at bounding box center [588, 255] width 227 height 127
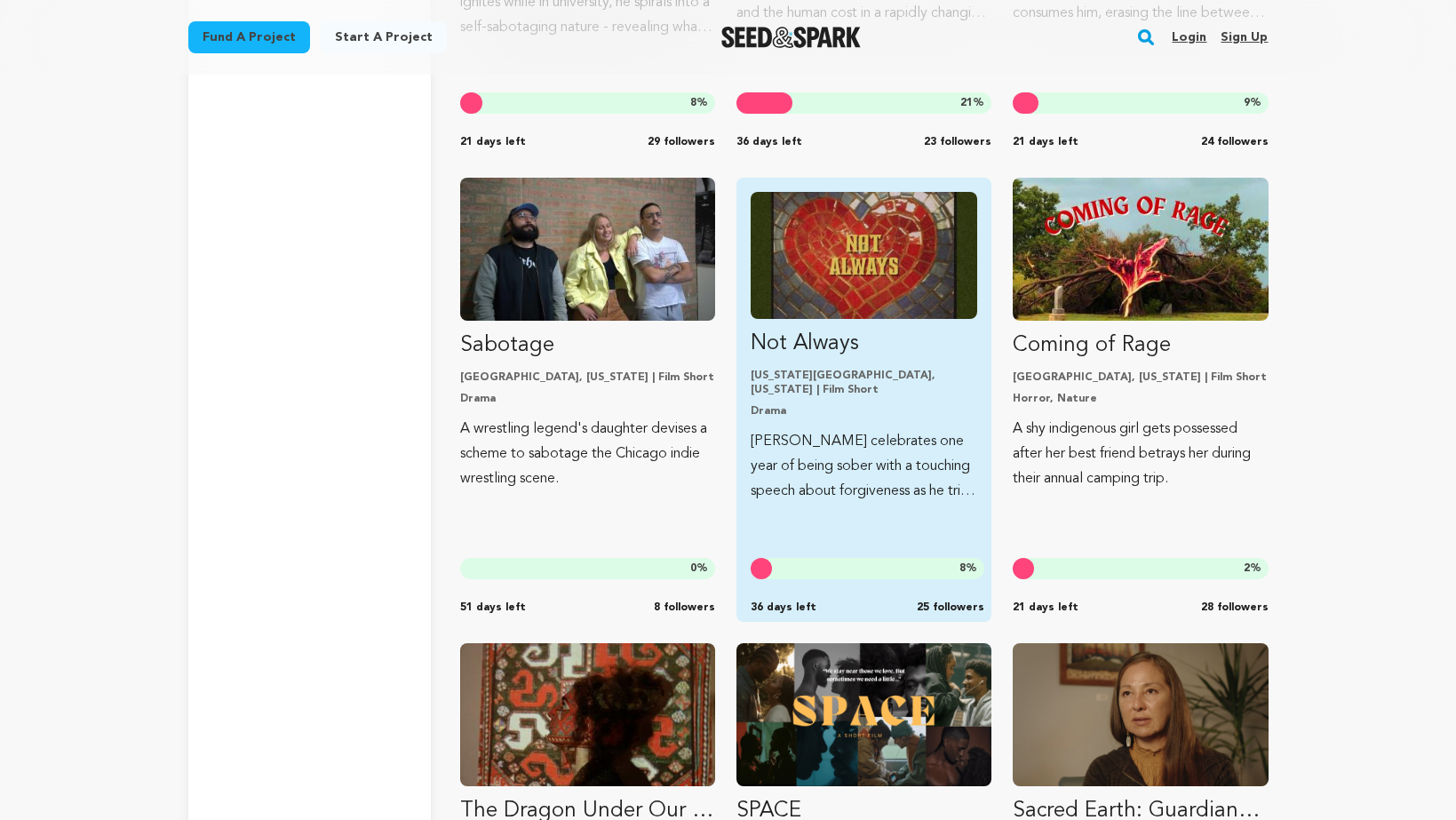
click at [911, 245] on img "Fund Not Always" at bounding box center [864, 255] width 227 height 127
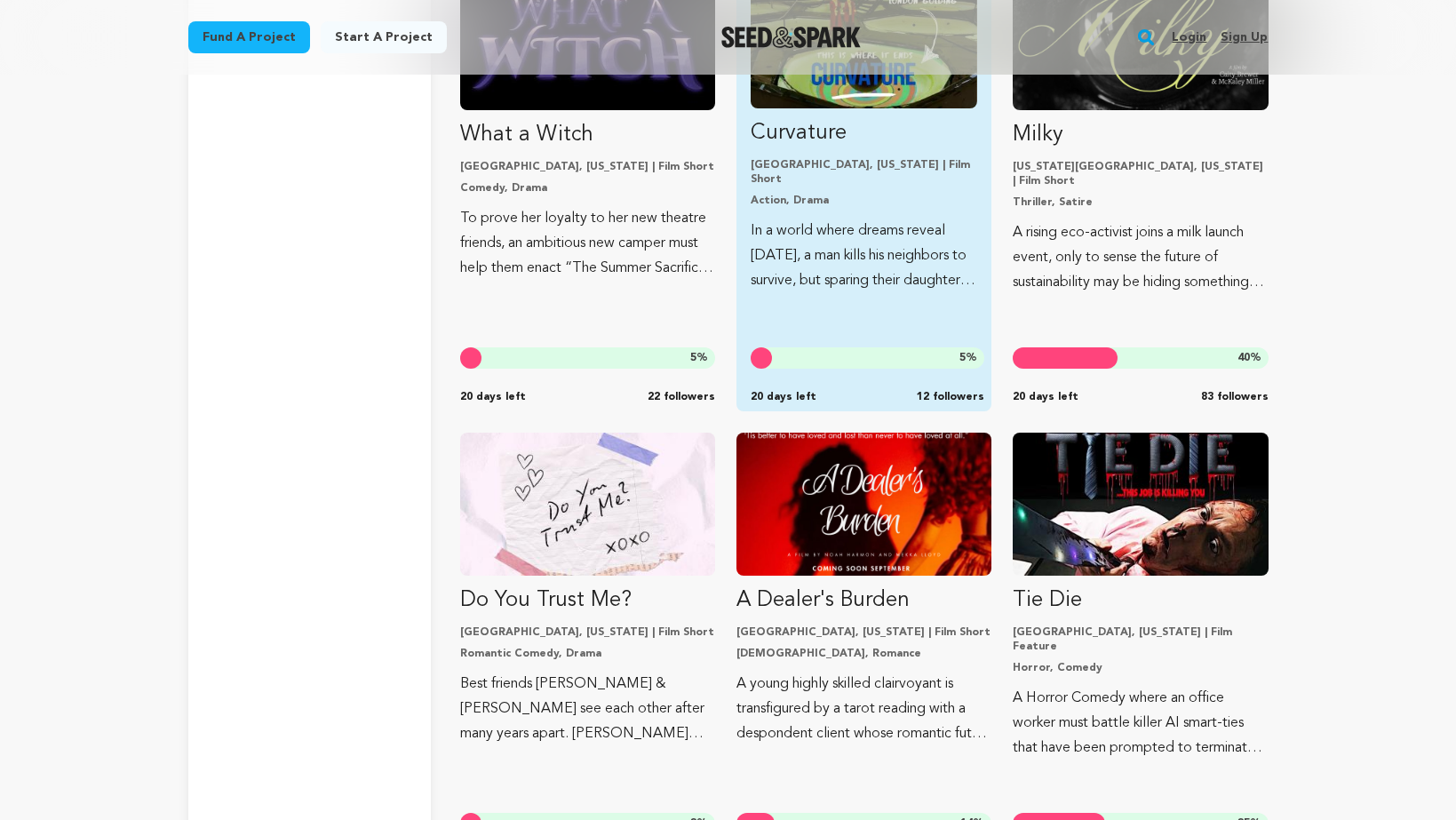
scroll to position [7947, 0]
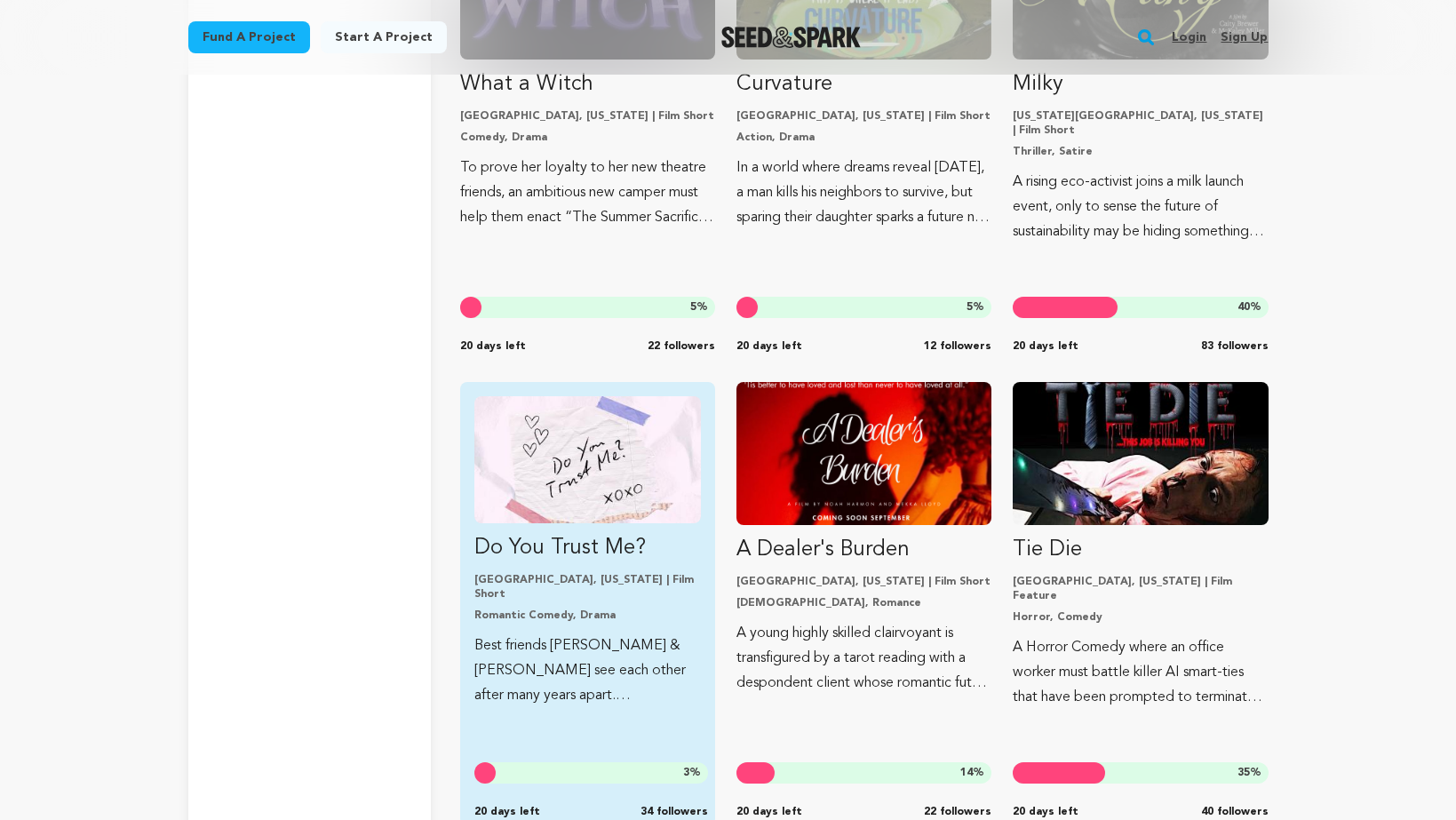
click at [590, 488] on img "Fund Do You Trust Me?" at bounding box center [588, 460] width 227 height 127
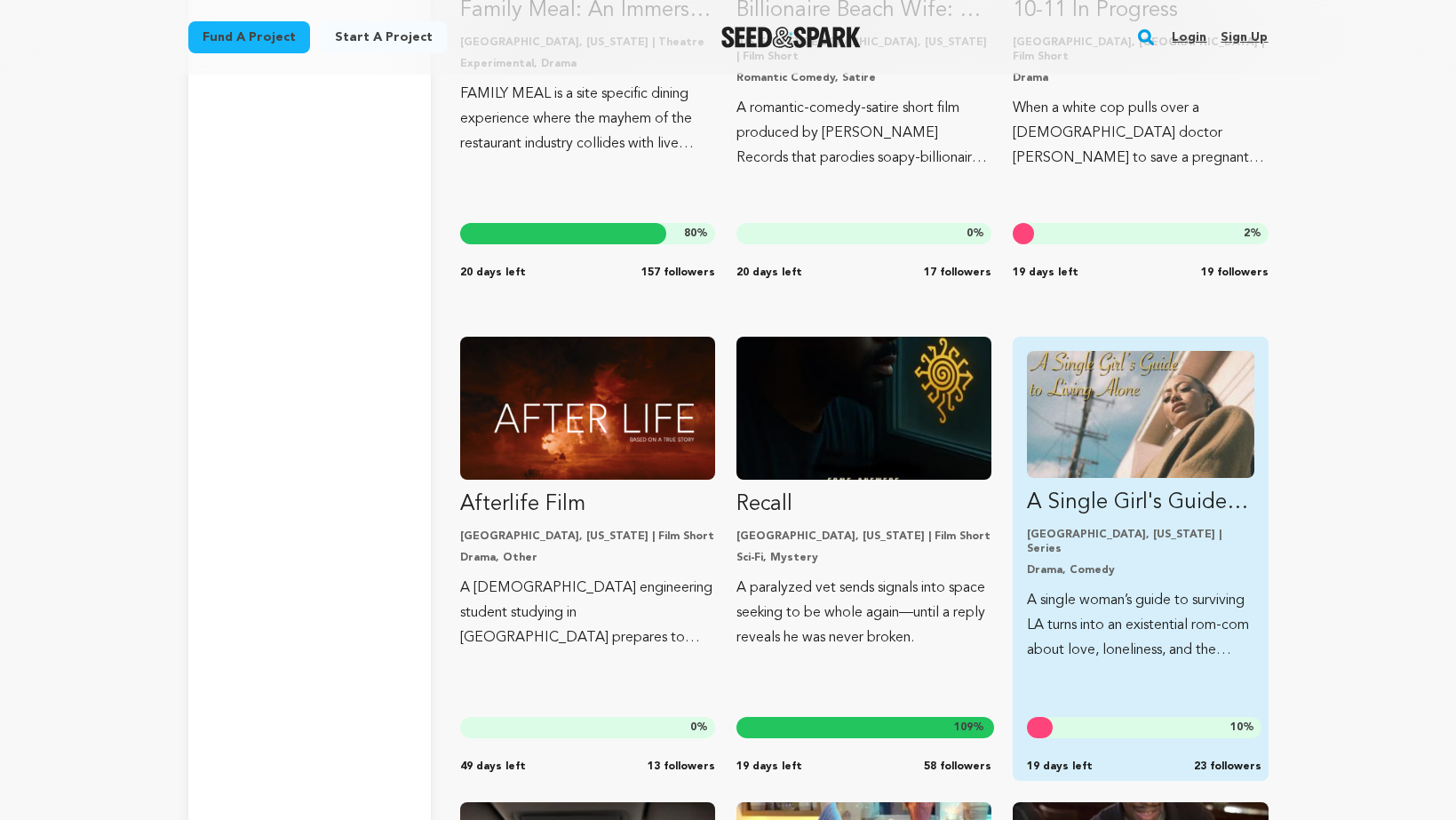
scroll to position [9430, 0]
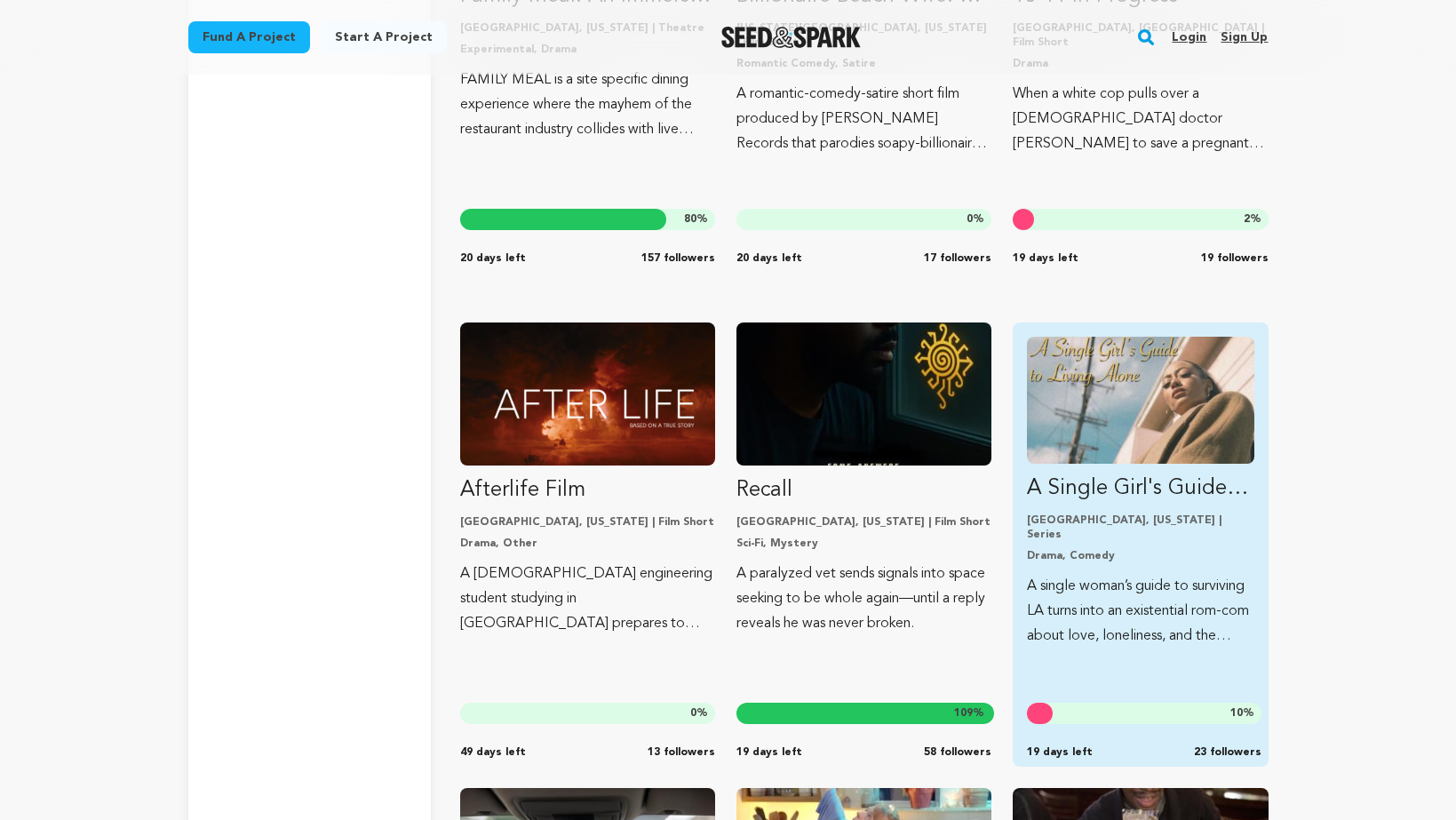
click at [1150, 445] on img "Fund A Single Girl&#039;s Guide To Living Alone - Cold Open/Teaser" at bounding box center [1140, 400] width 227 height 127
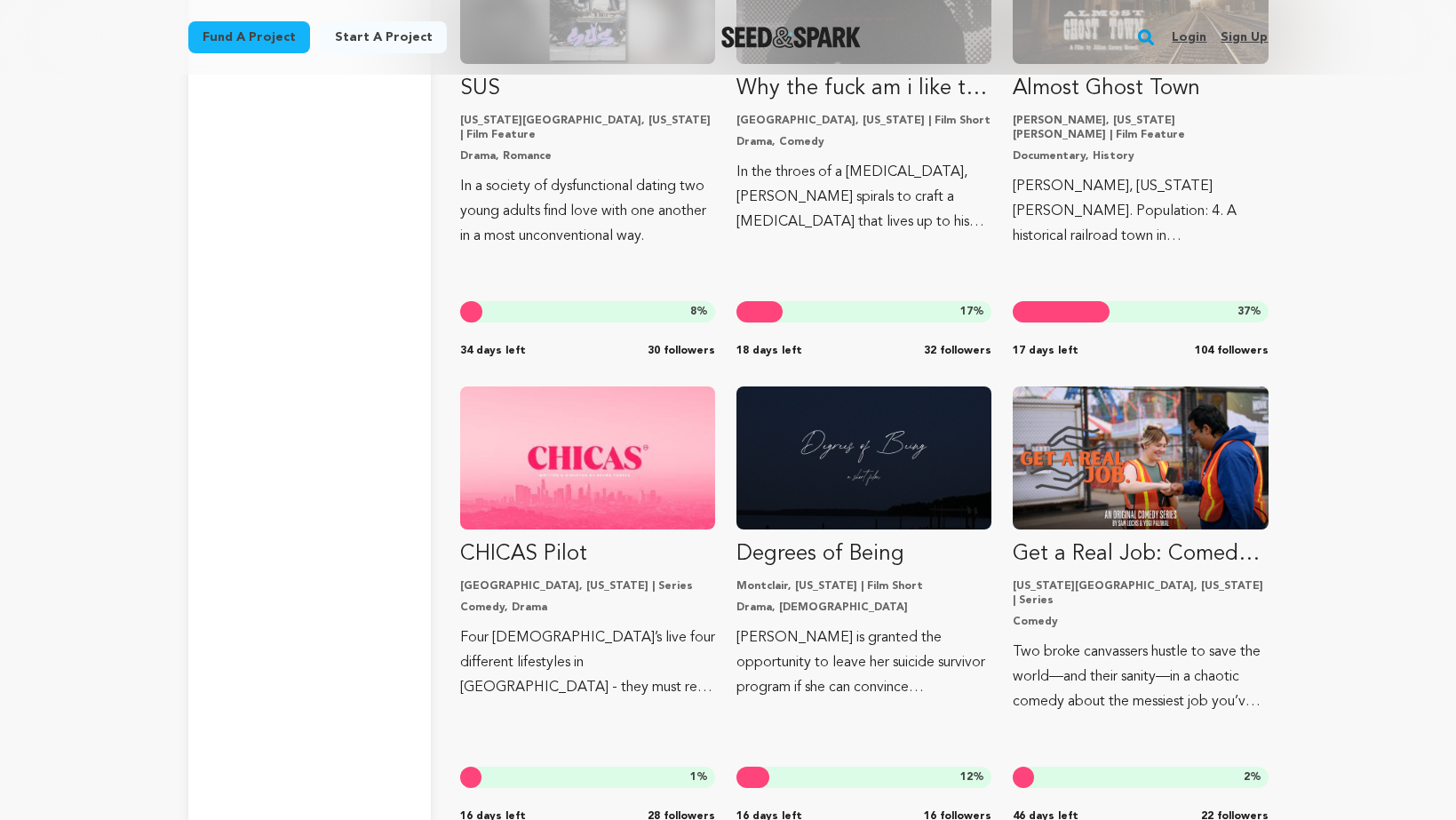
scroll to position [10800, 0]
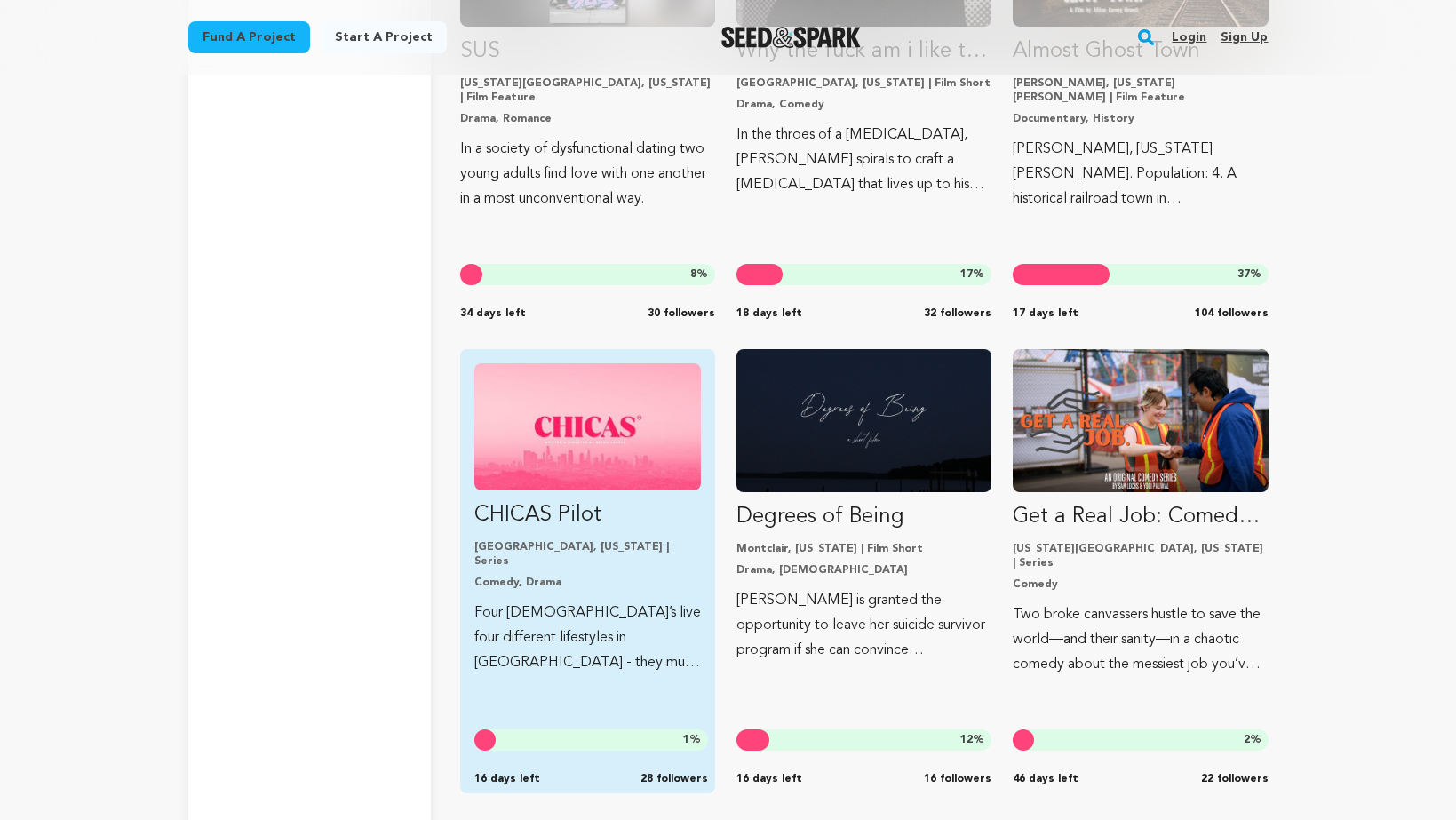
click at [529, 634] on p "Four Latina’s live four different lifestyles in Los Angeles - they must rely on…" at bounding box center [588, 638] width 227 height 75
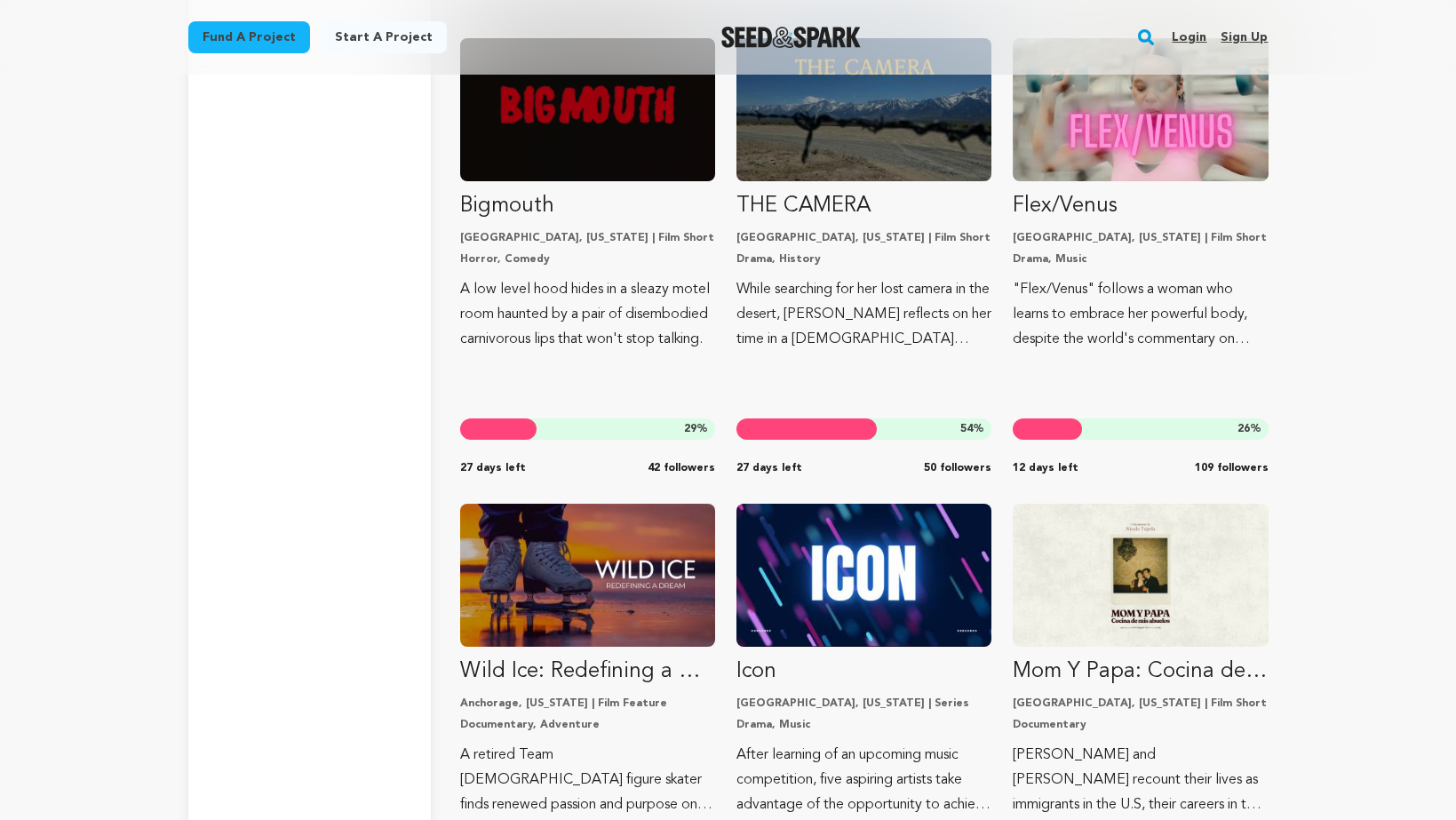
scroll to position [15447, 0]
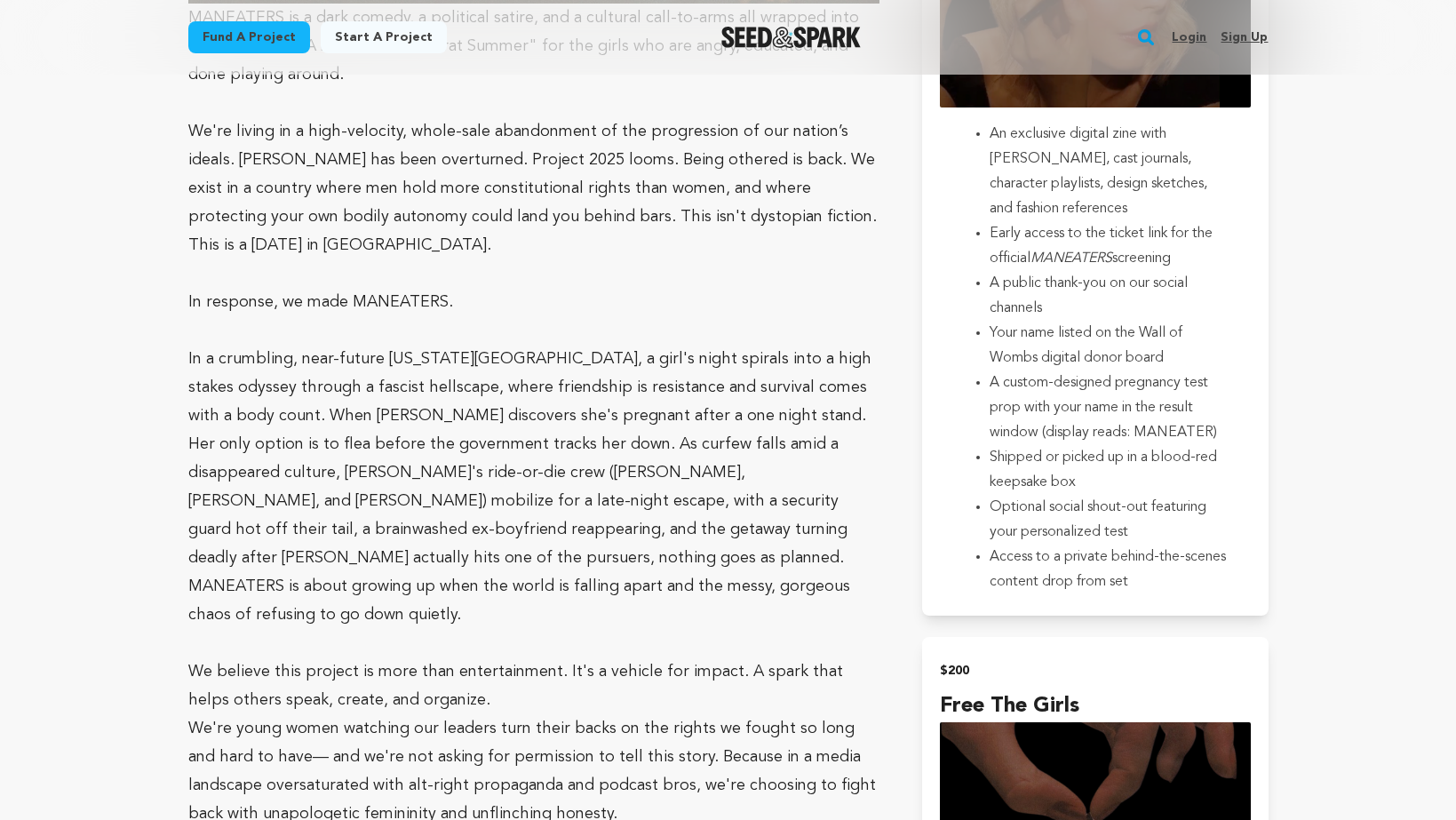
scroll to position [4021, 0]
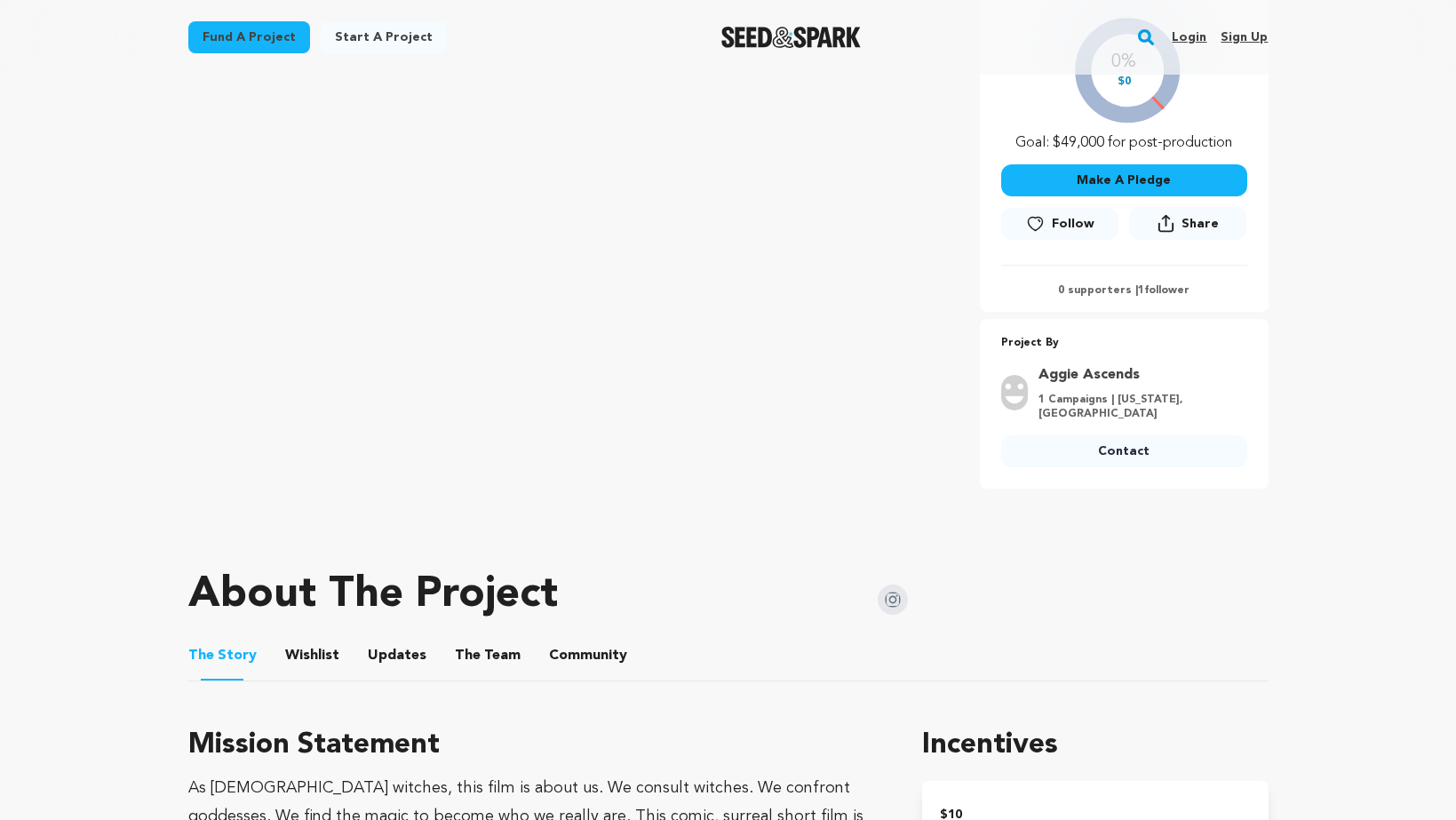
scroll to position [598, 0]
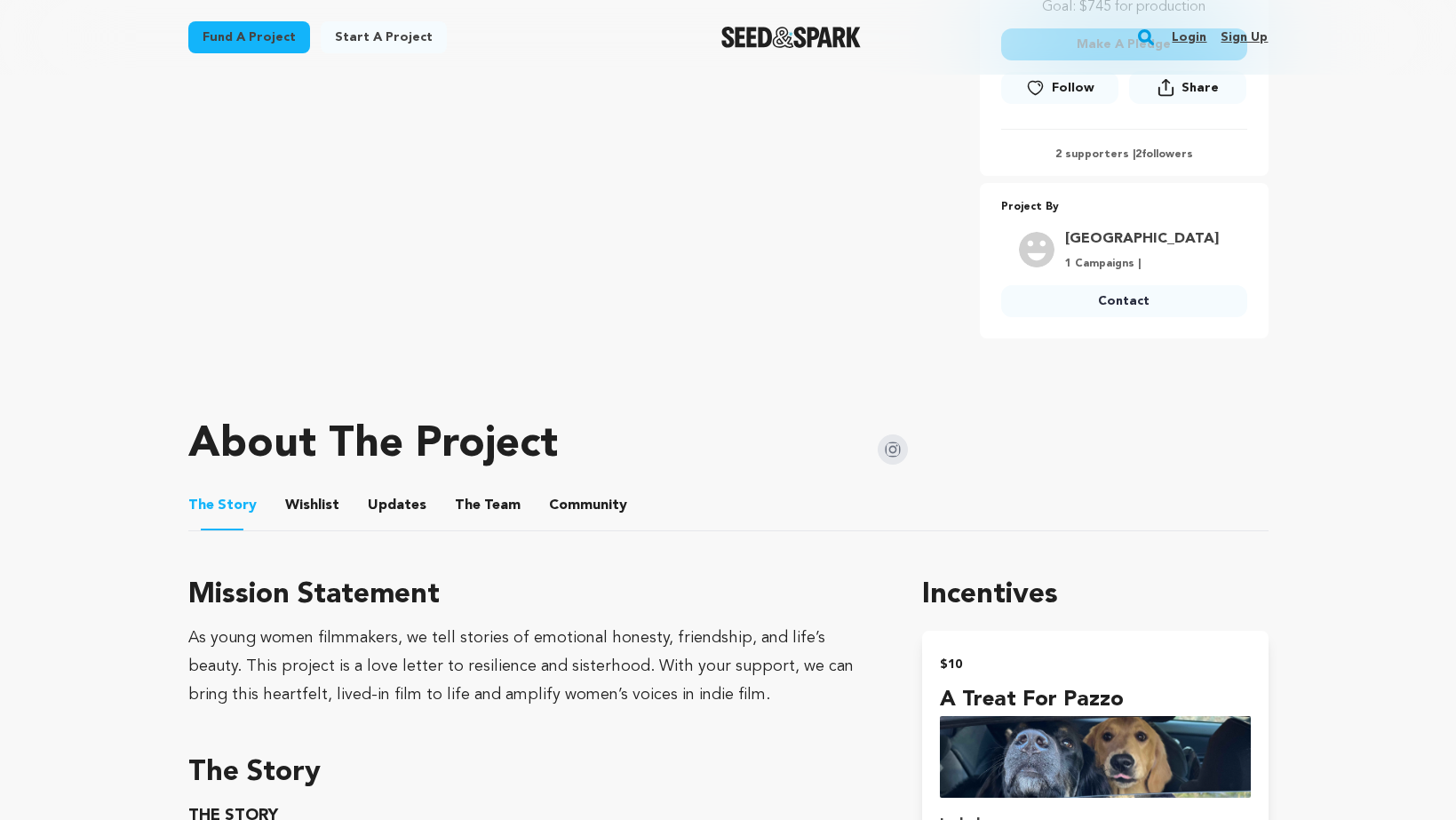
scroll to position [181, 0]
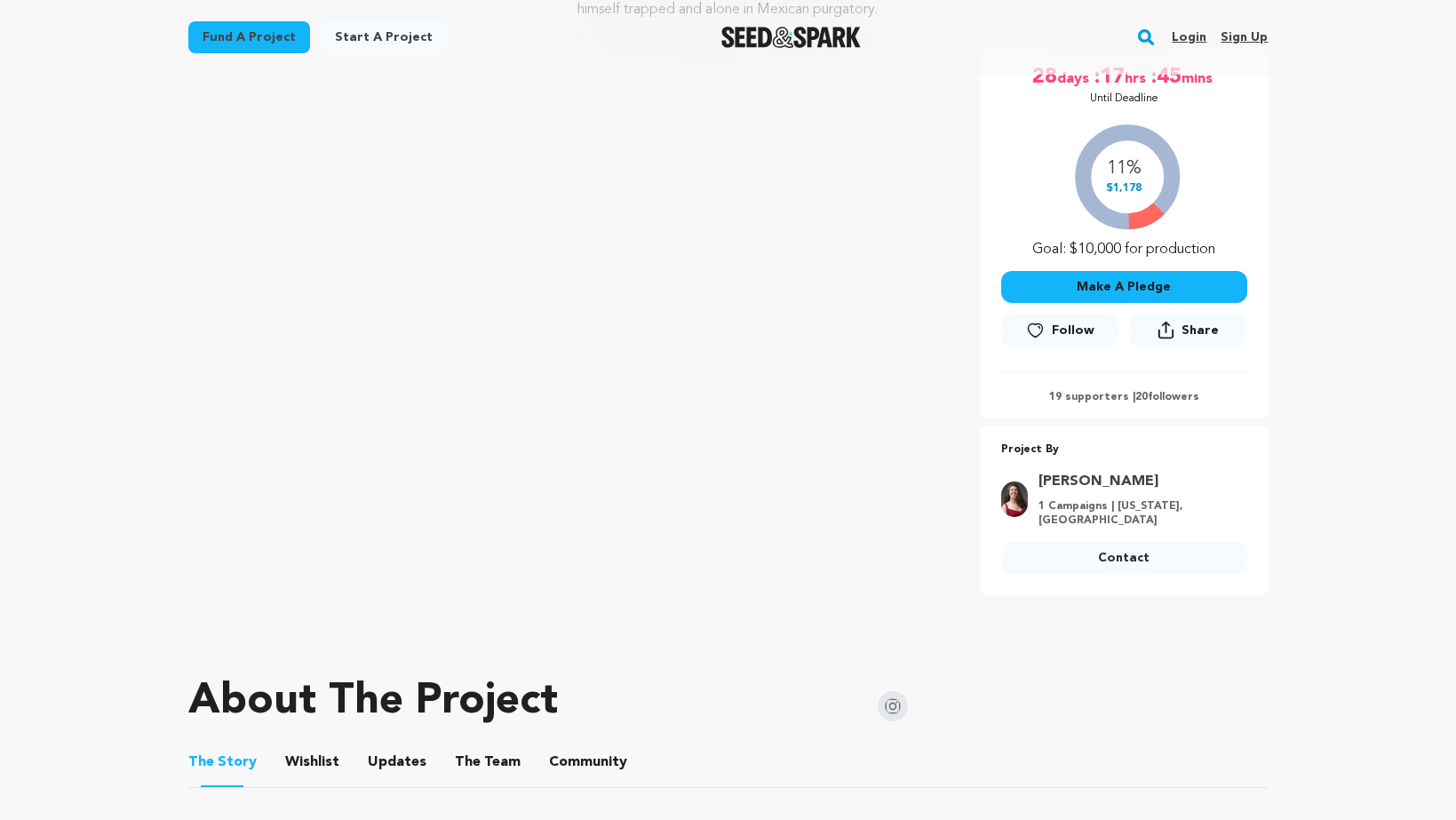
scroll to position [253, 0]
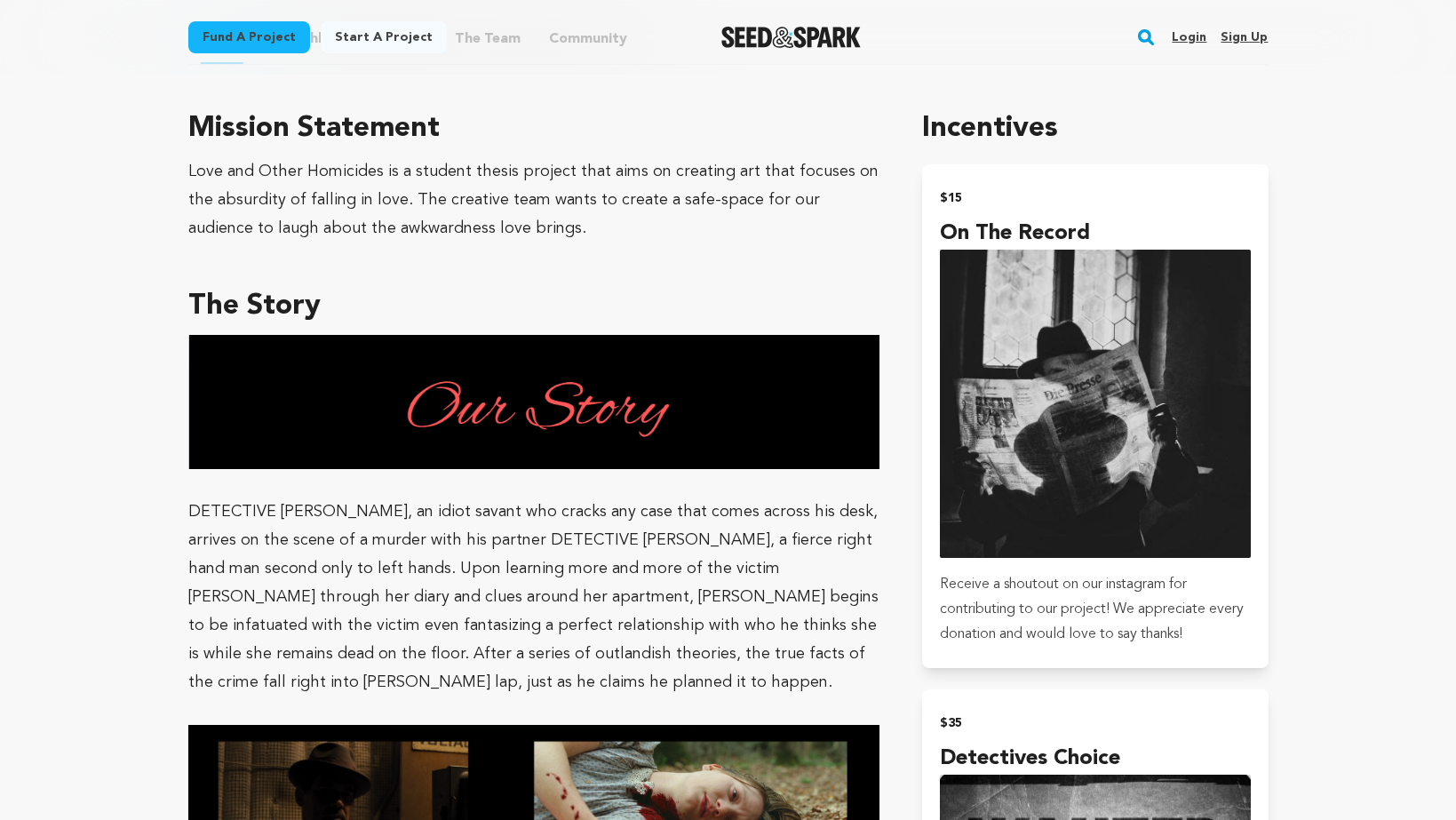
scroll to position [325, 0]
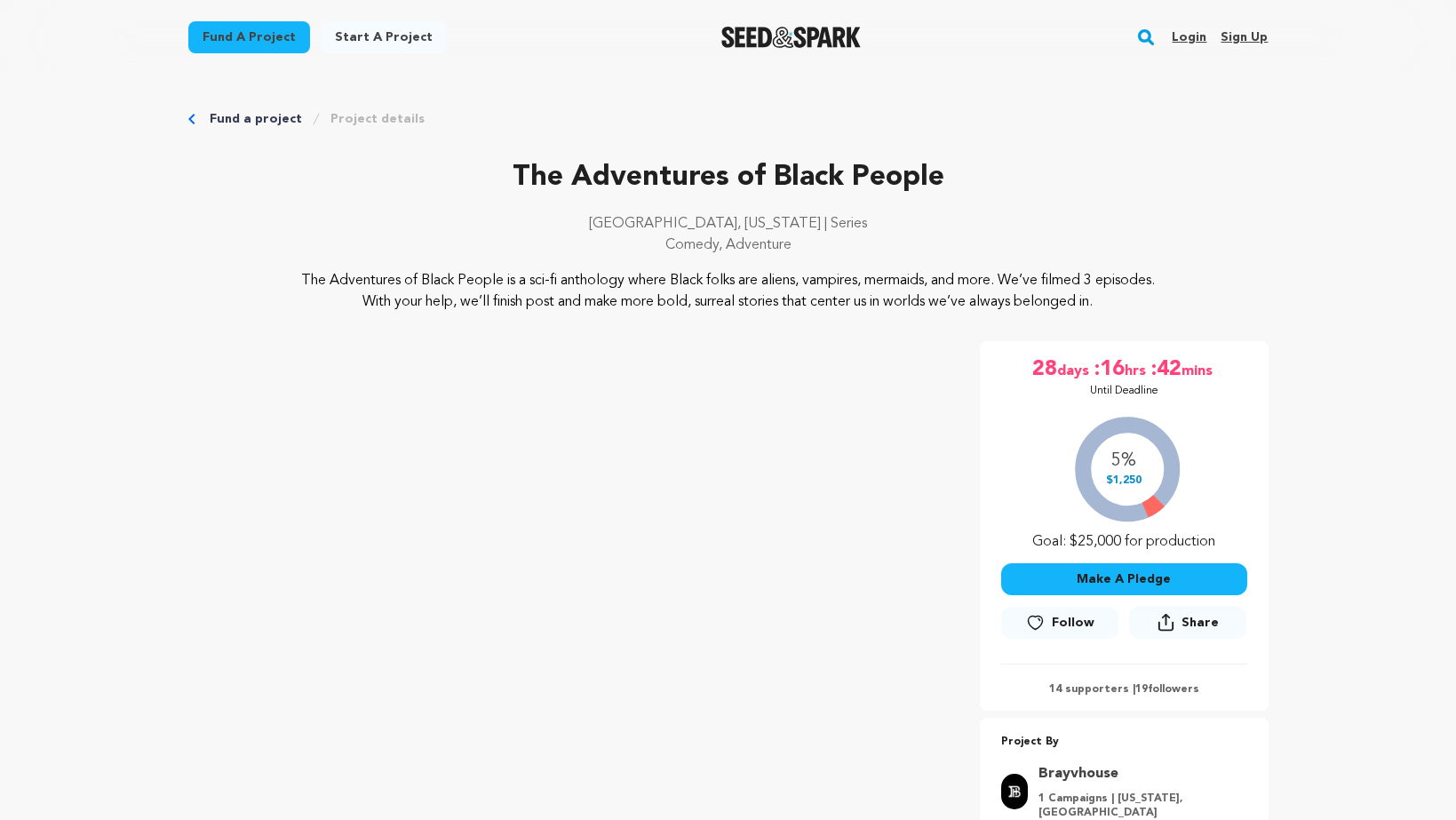
scroll to position [149, 0]
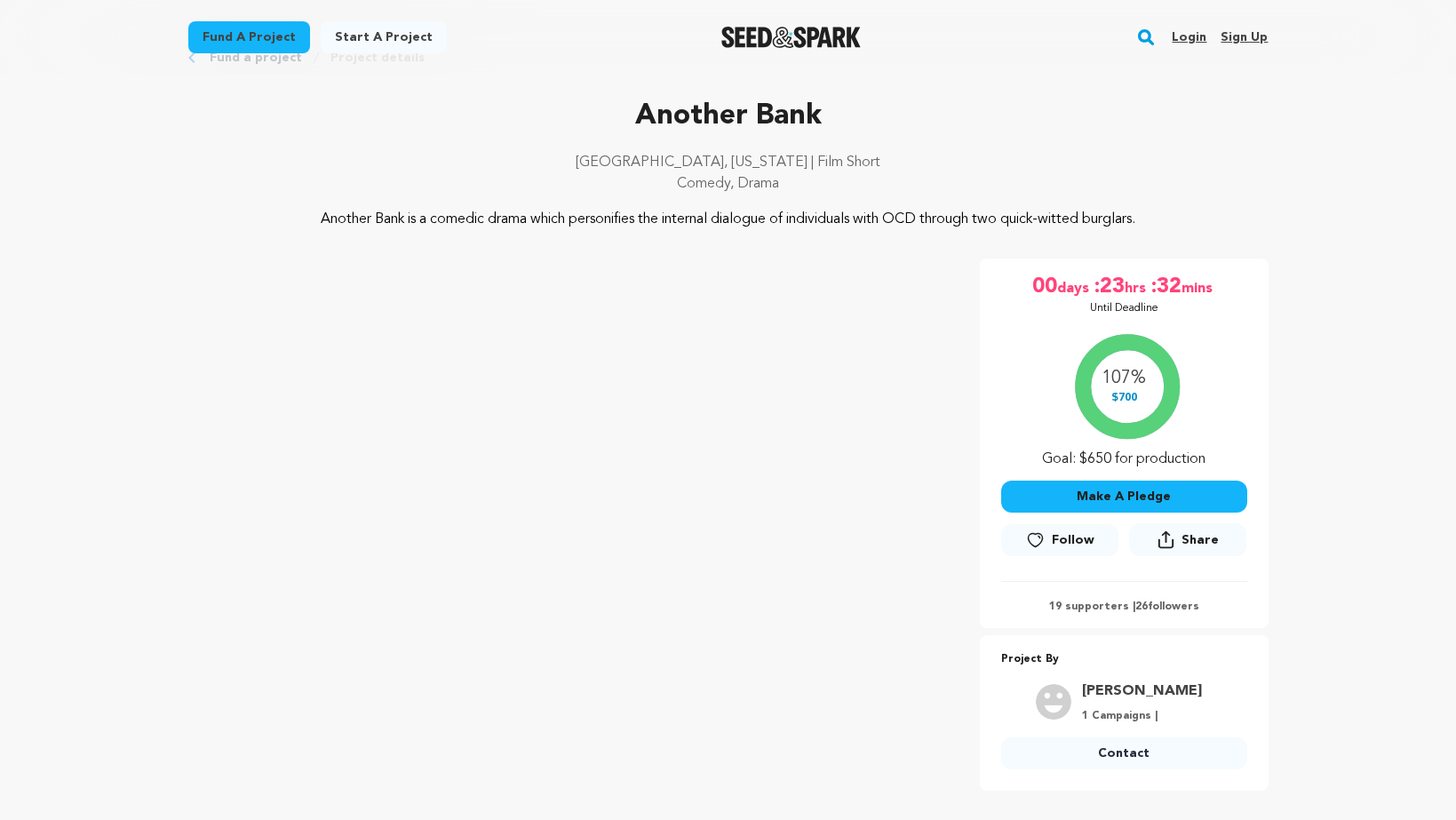
scroll to position [112, 0]
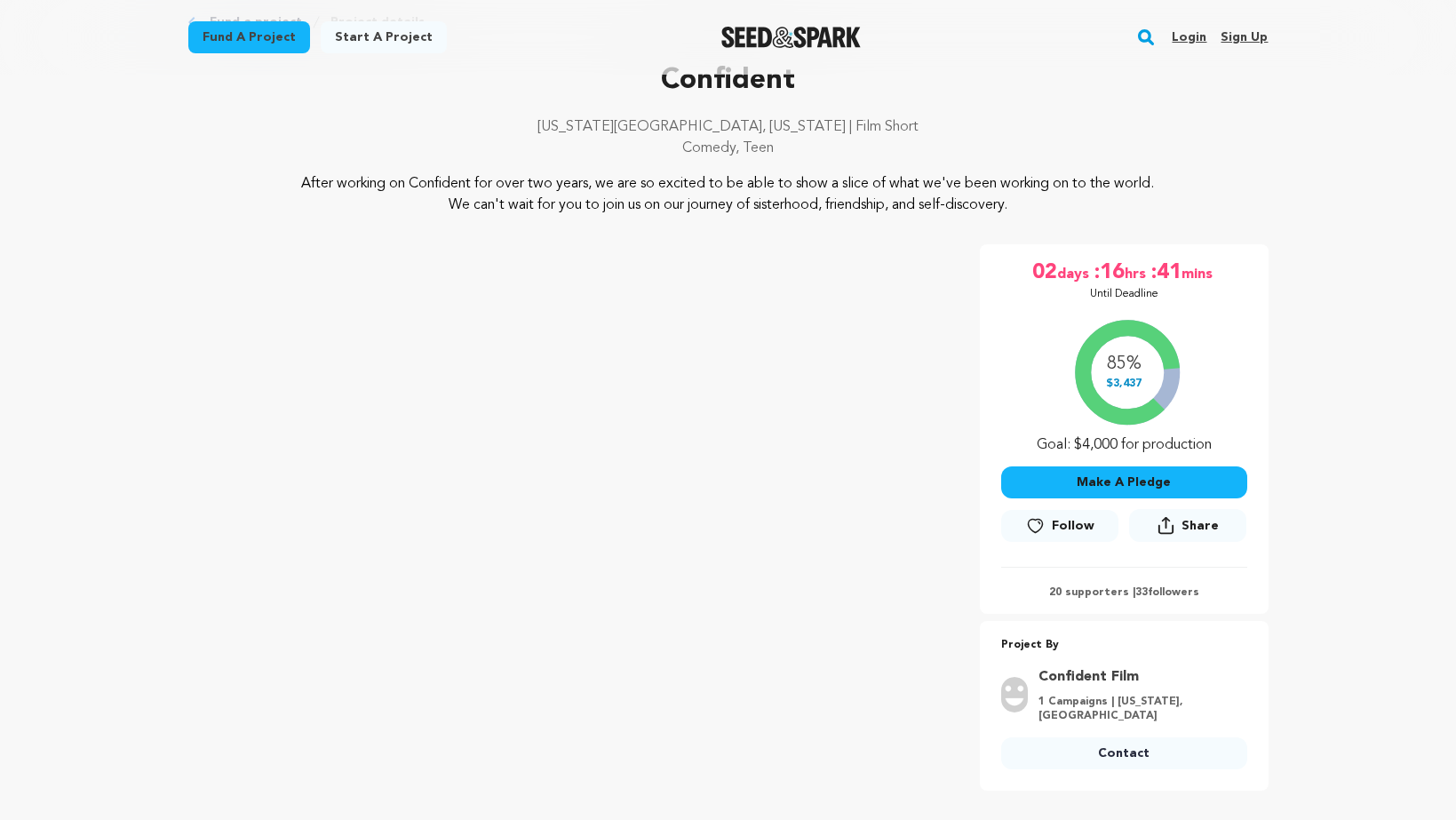
scroll to position [99, 0]
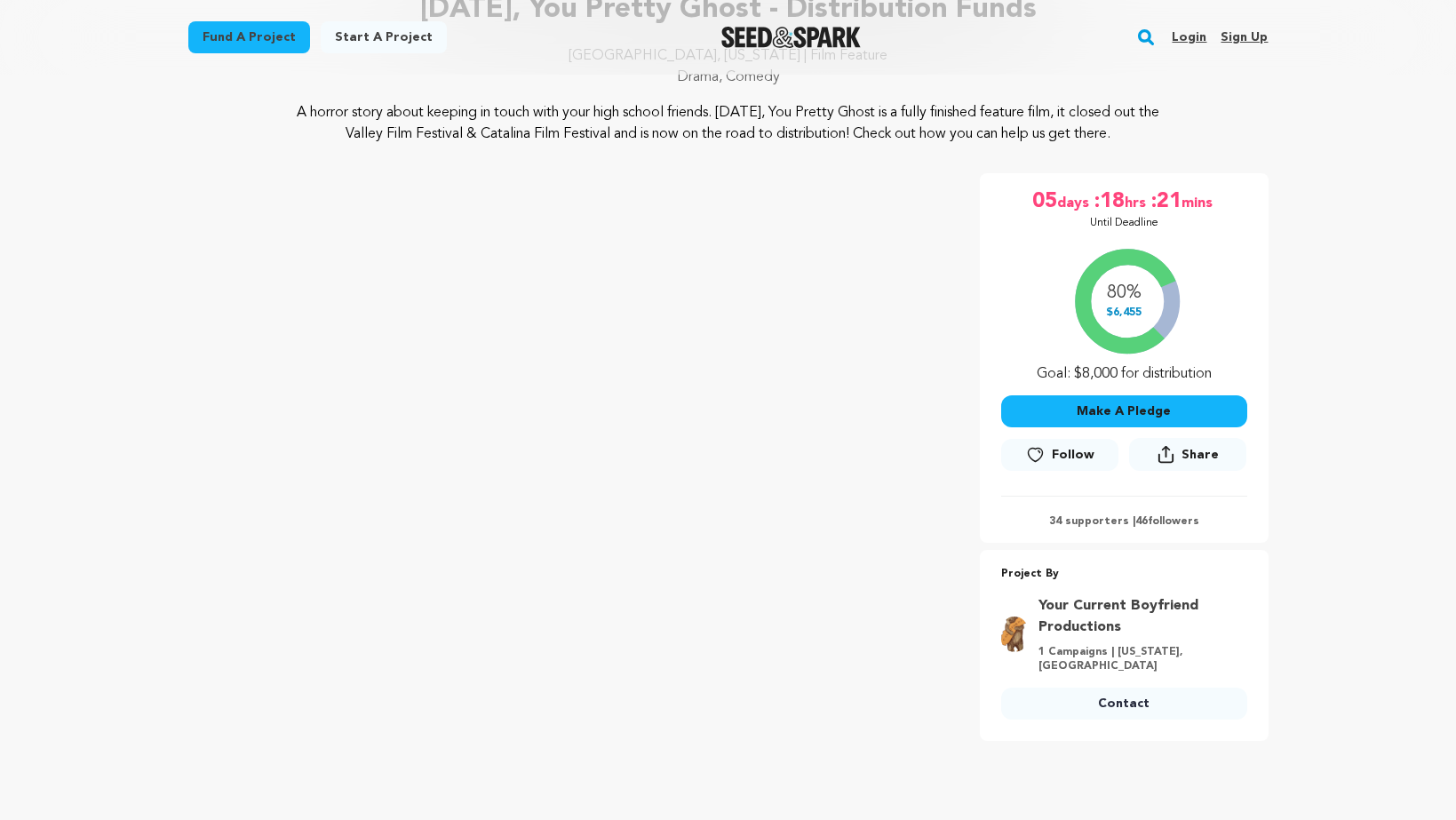
scroll to position [164, 0]
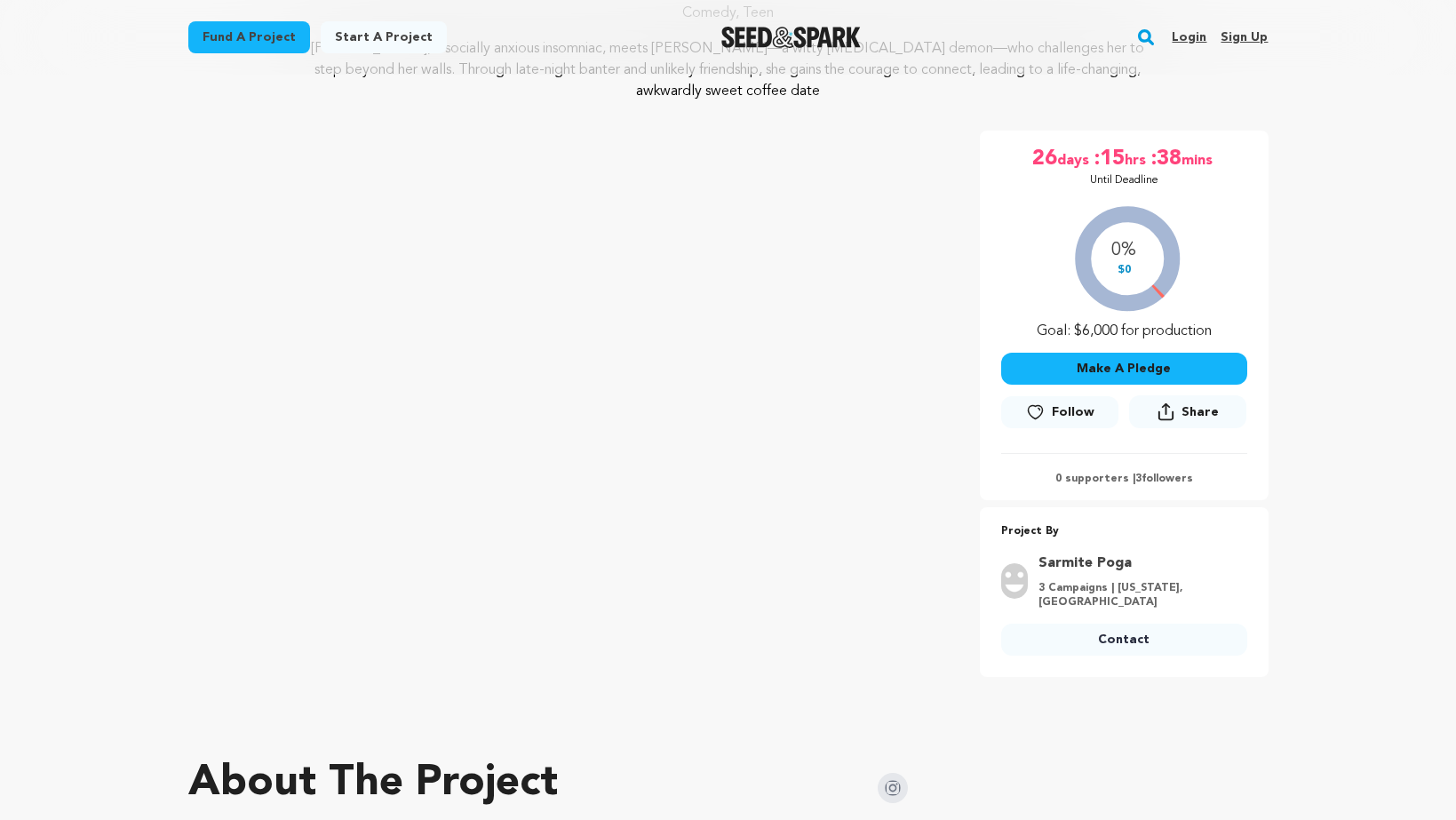
scroll to position [226, 0]
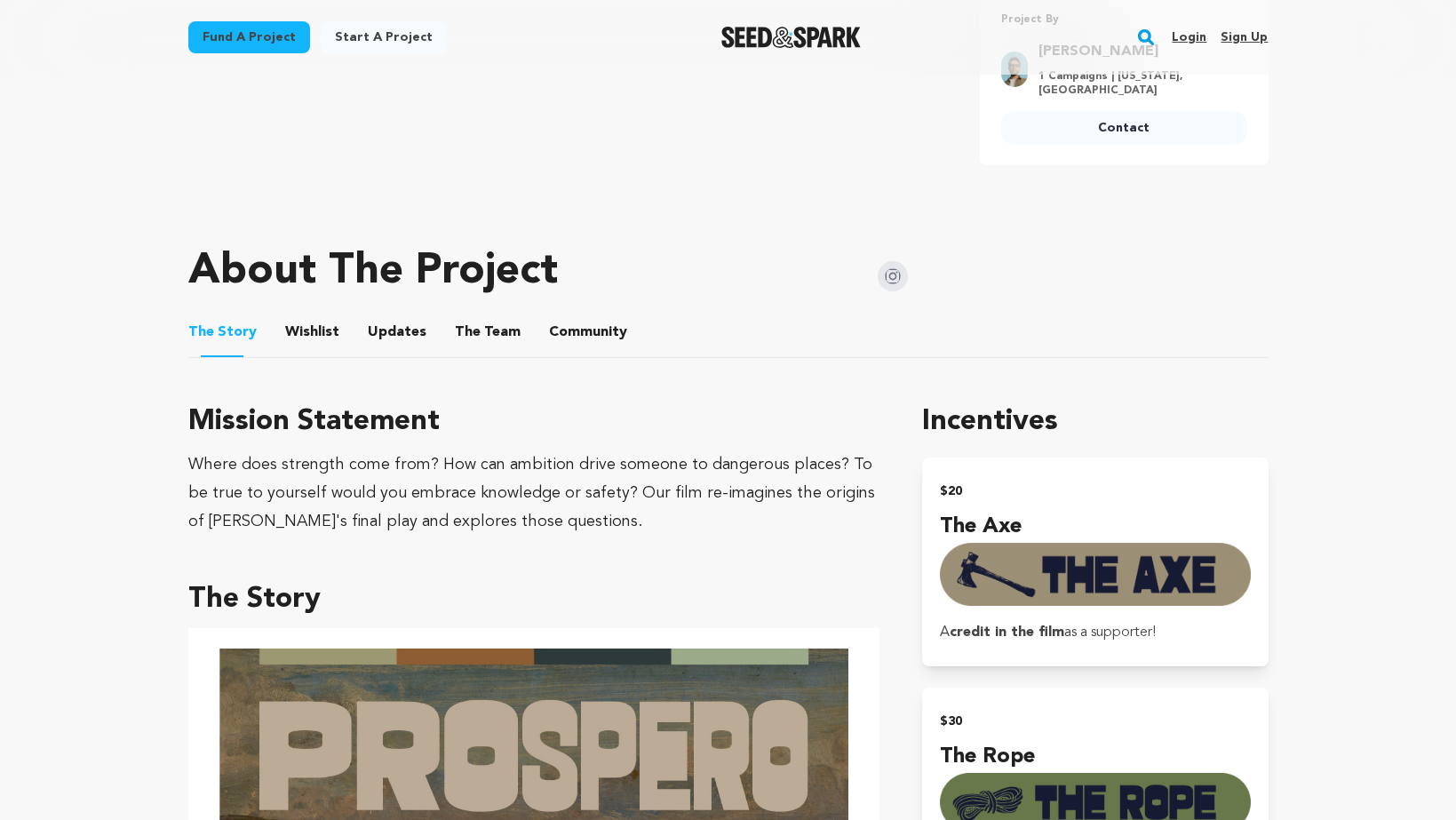
scroll to position [994, 0]
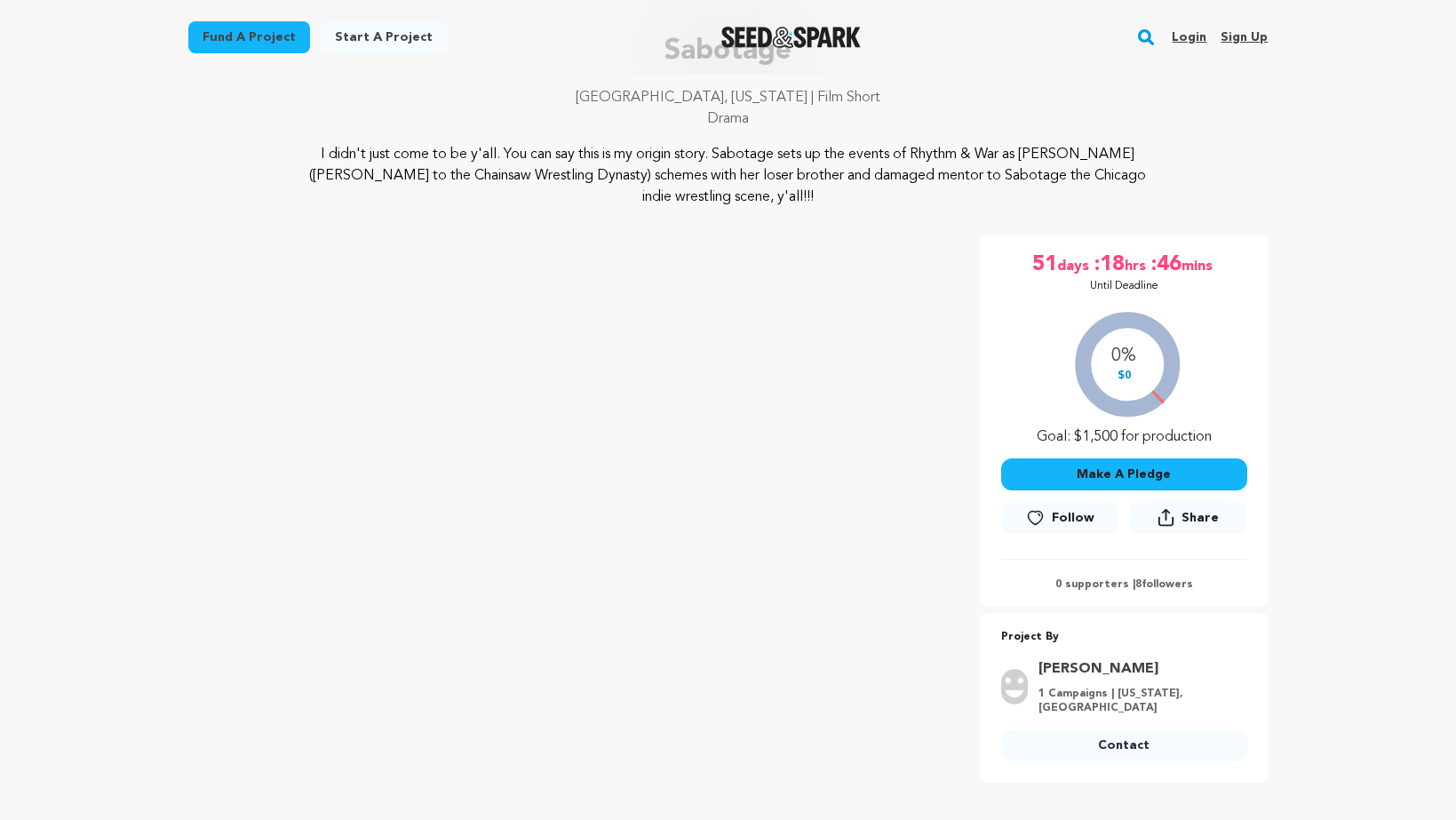
scroll to position [146, 0]
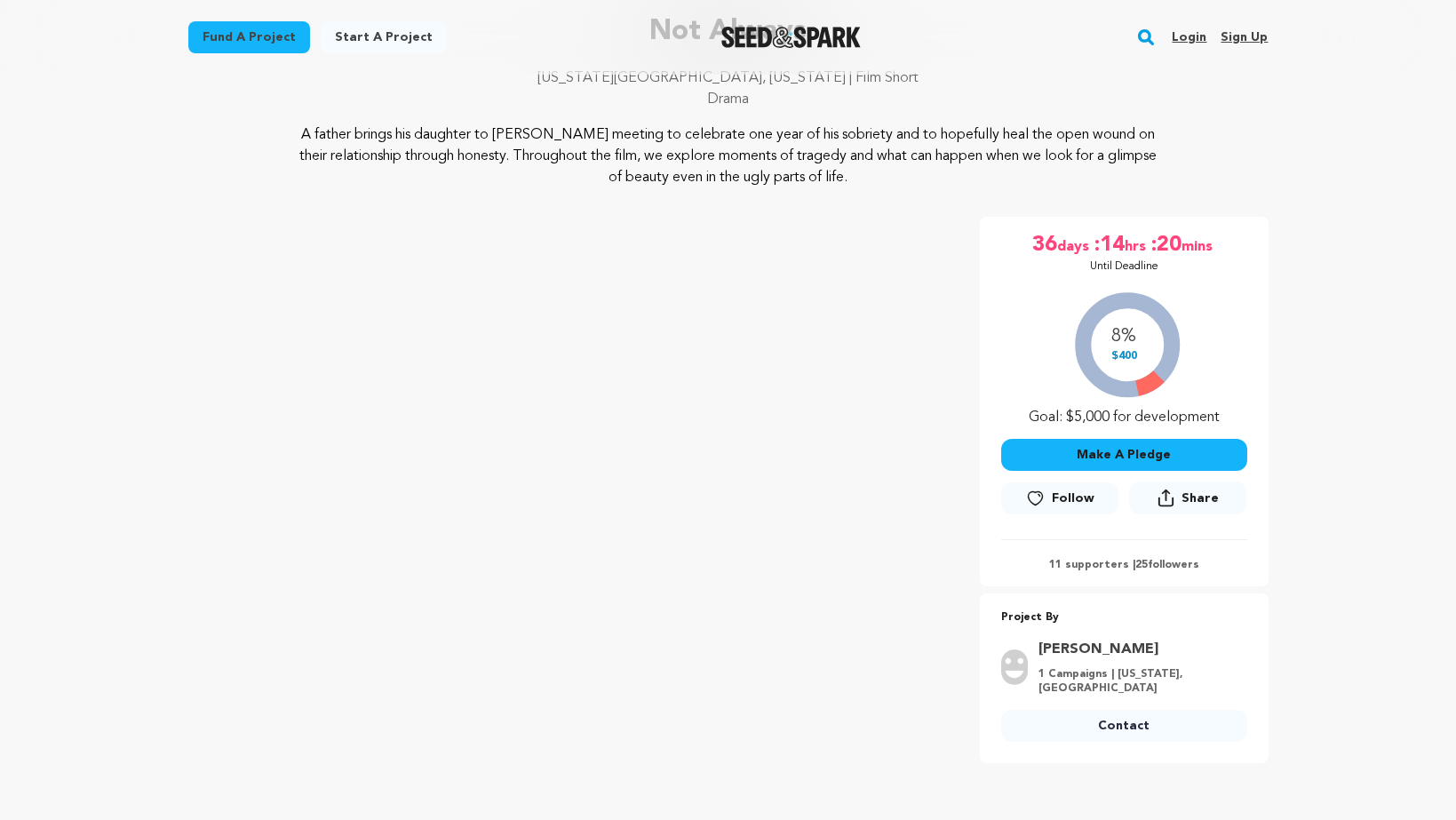
scroll to position [151, 0]
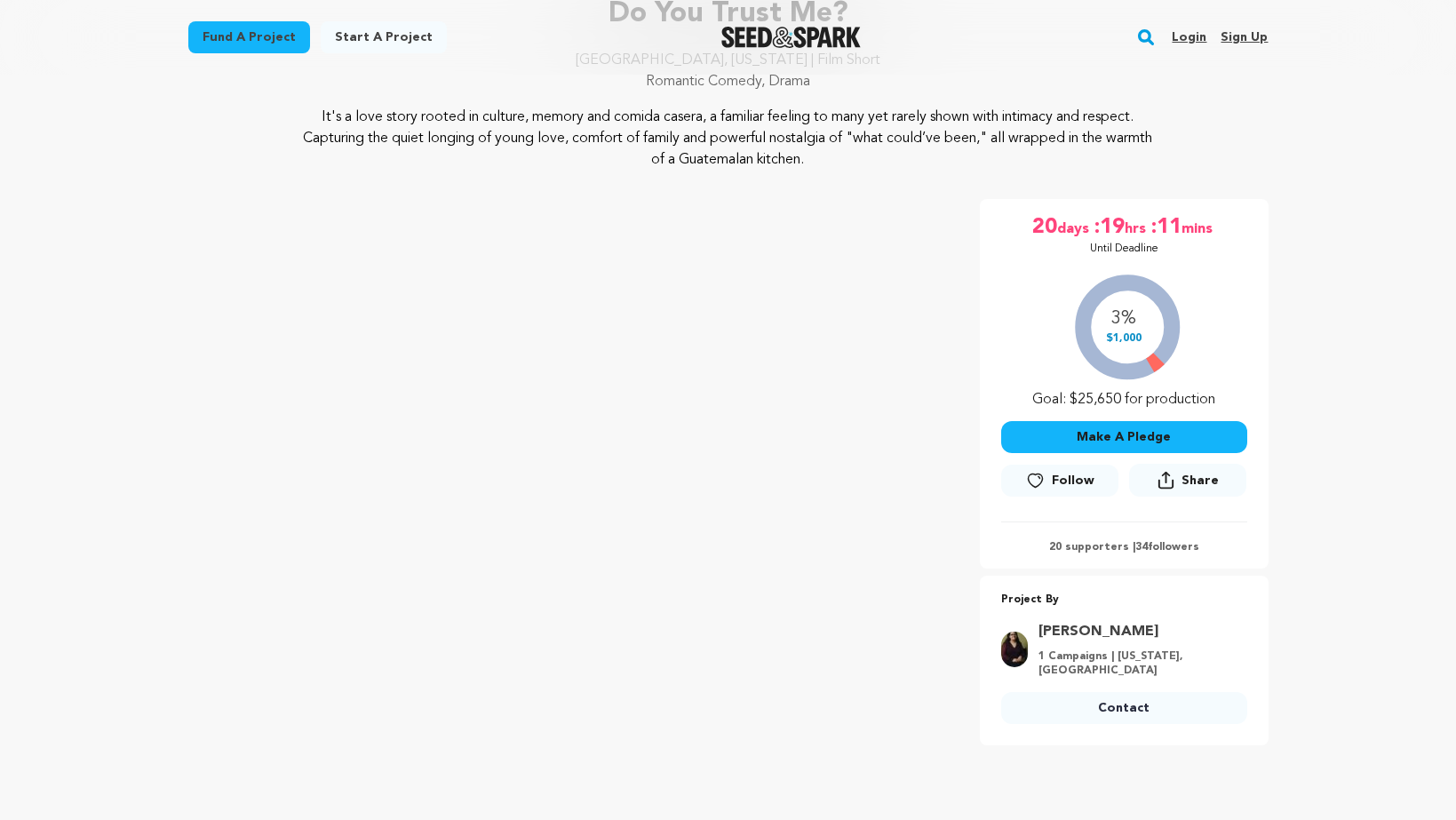
scroll to position [153, 0]
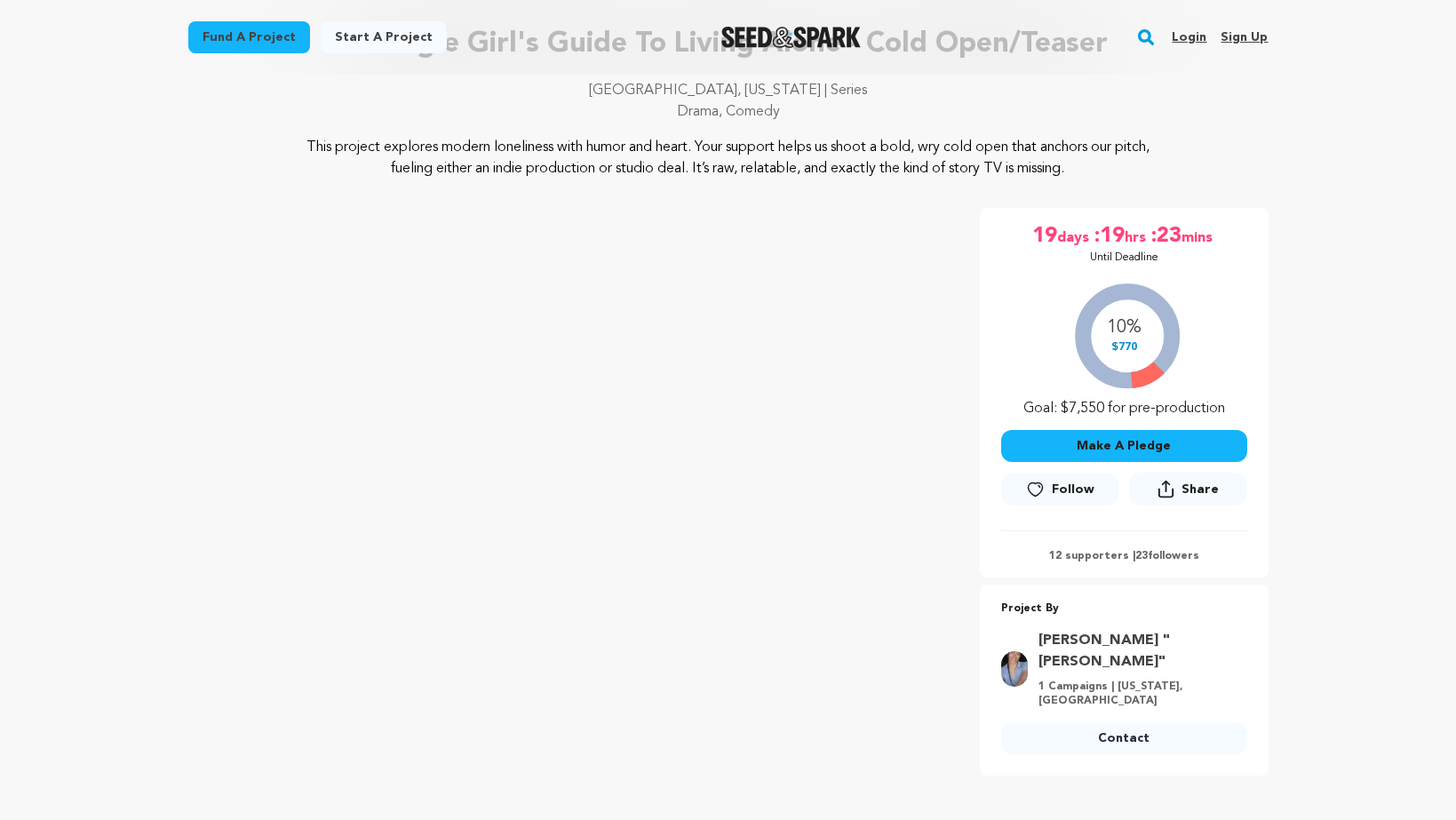
scroll to position [145, 0]
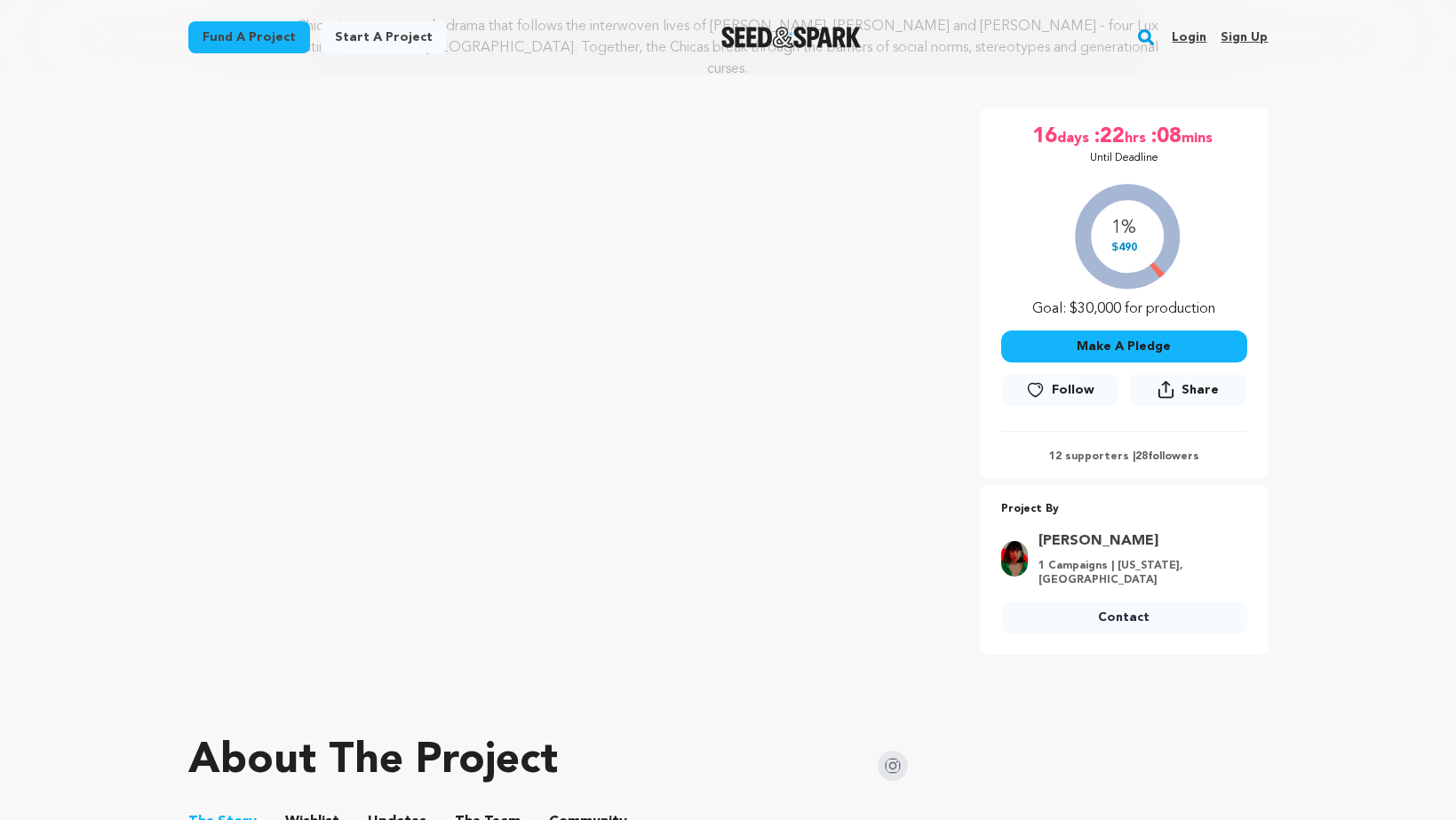
scroll to position [224, 0]
